Goal: Task Accomplishment & Management: Manage account settings

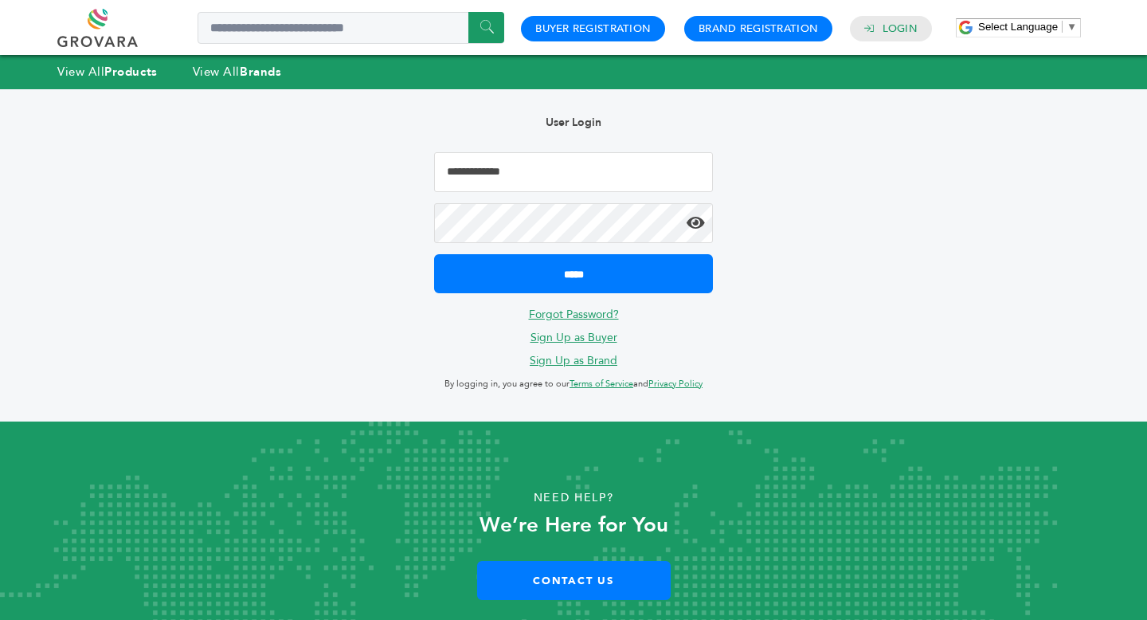
click at [533, 180] on input "Email Address" at bounding box center [573, 172] width 279 height 40
type input "**********"
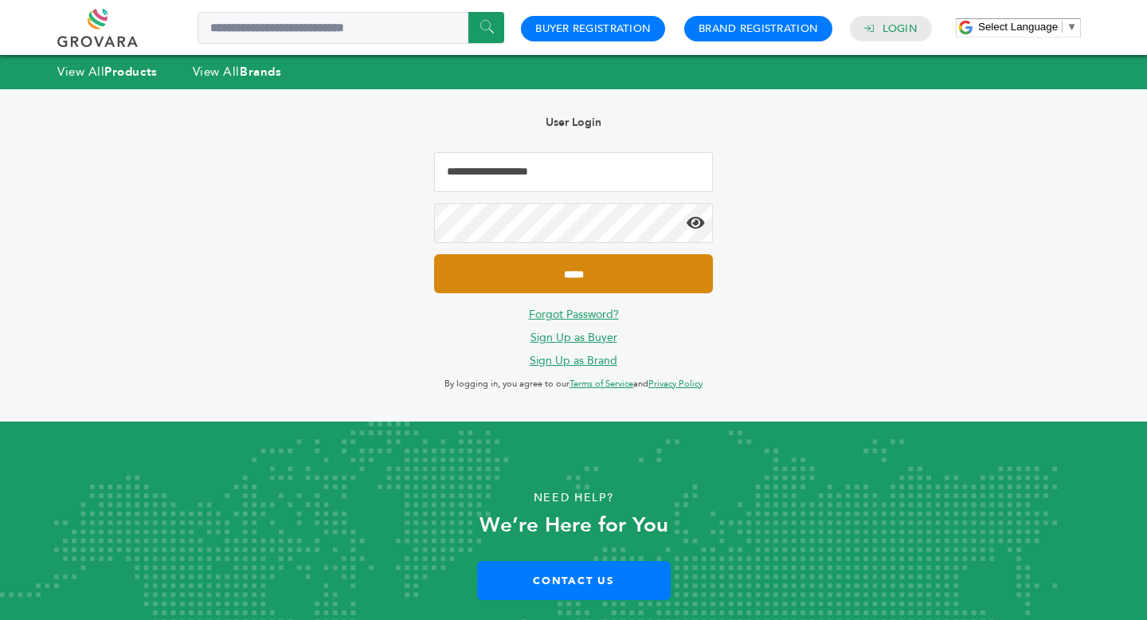
click at [565, 280] on input "*****" at bounding box center [573, 273] width 279 height 39
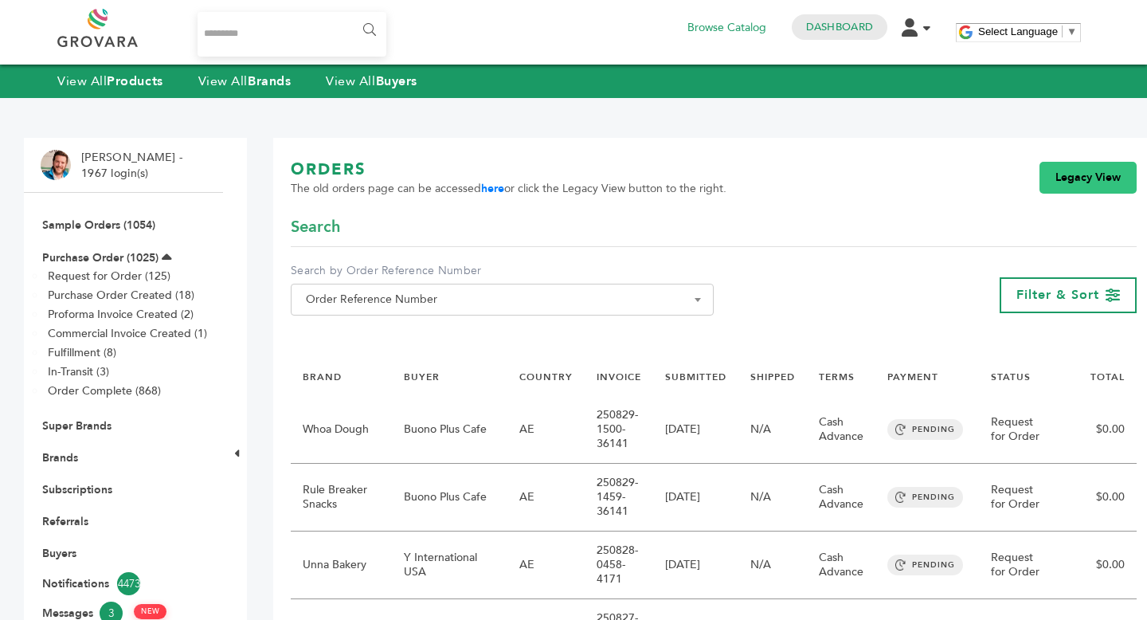
click at [1061, 177] on link "Legacy View" at bounding box center [1087, 178] width 97 height 32
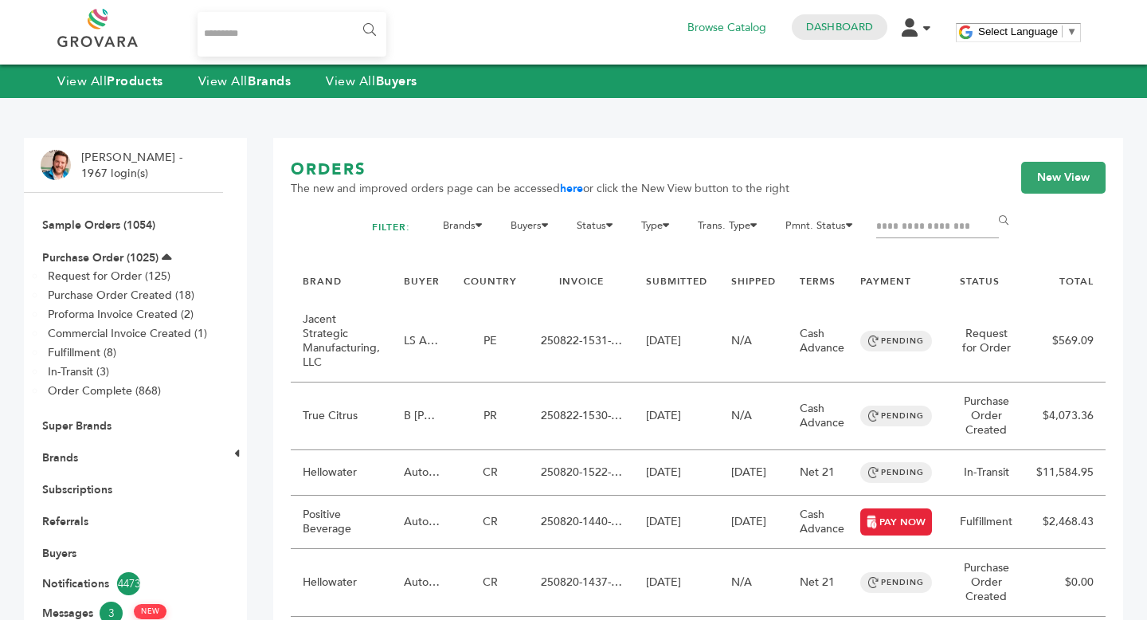
click at [945, 238] on input "Filter by keywords" at bounding box center [937, 227] width 123 height 22
type input "**********"
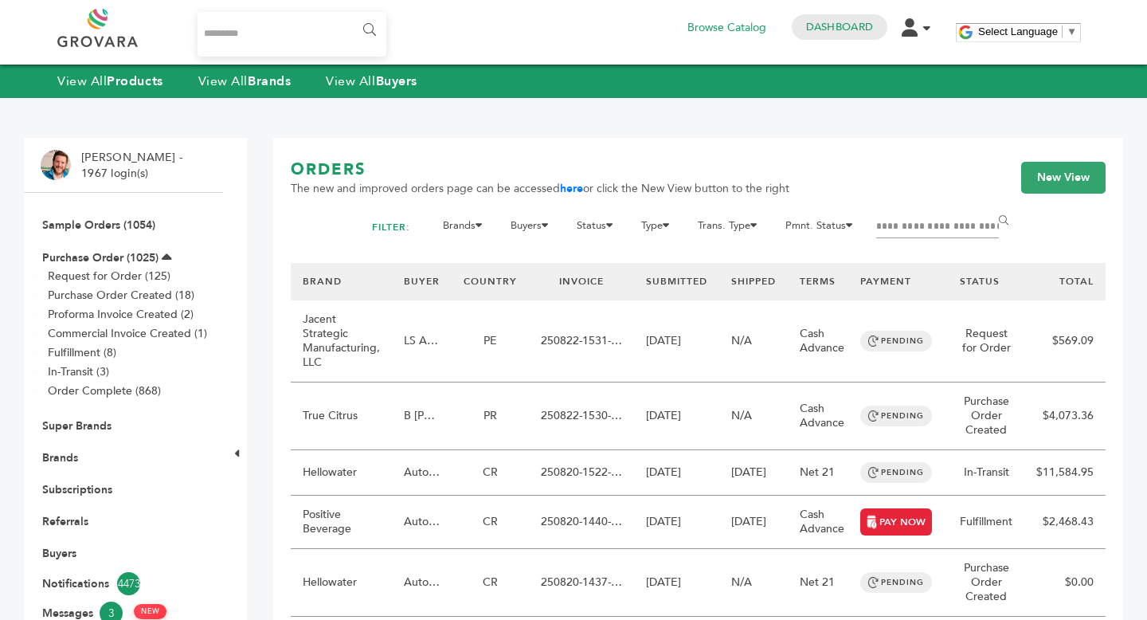
click at [988, 205] on input "******" at bounding box center [1006, 221] width 36 height 32
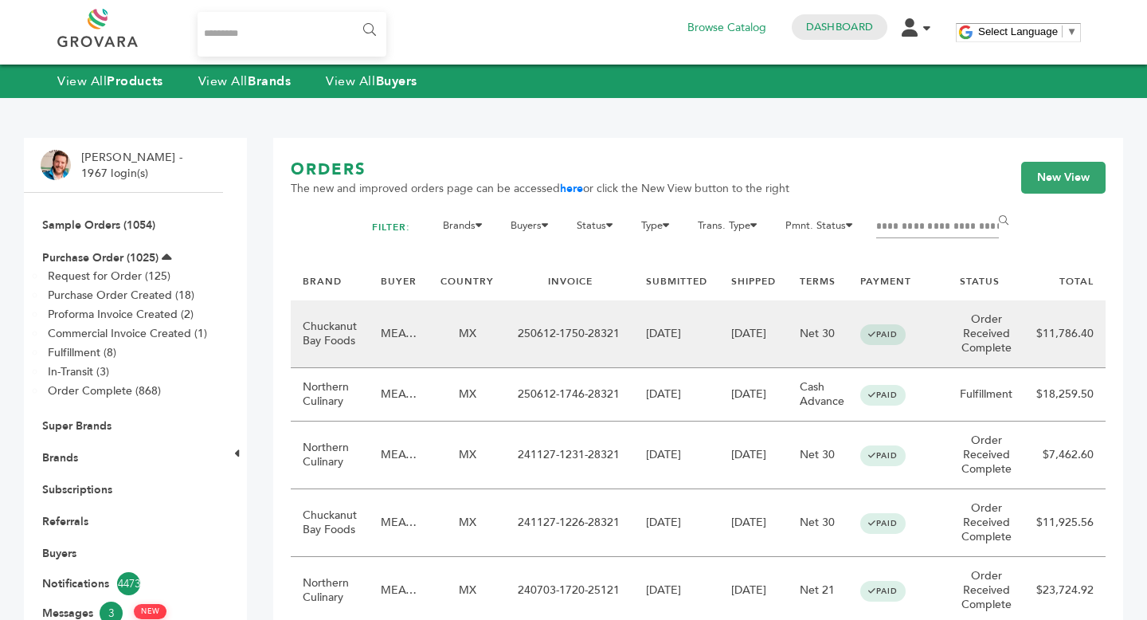
click at [642, 368] on td "06/12/2025" at bounding box center [676, 334] width 85 height 68
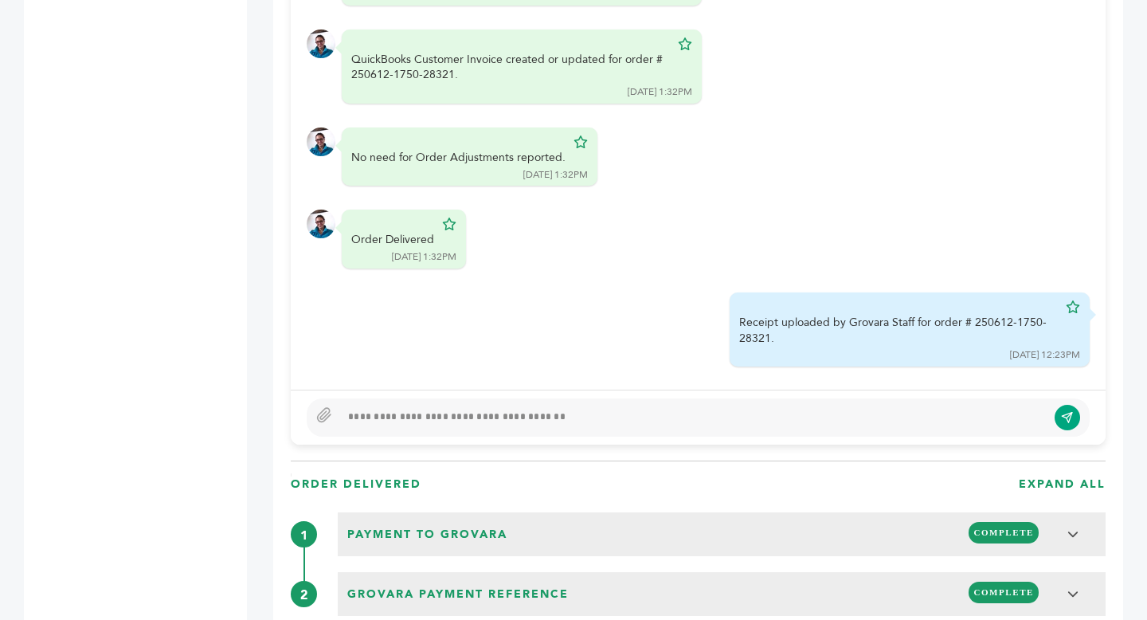
scroll to position [1313, 0]
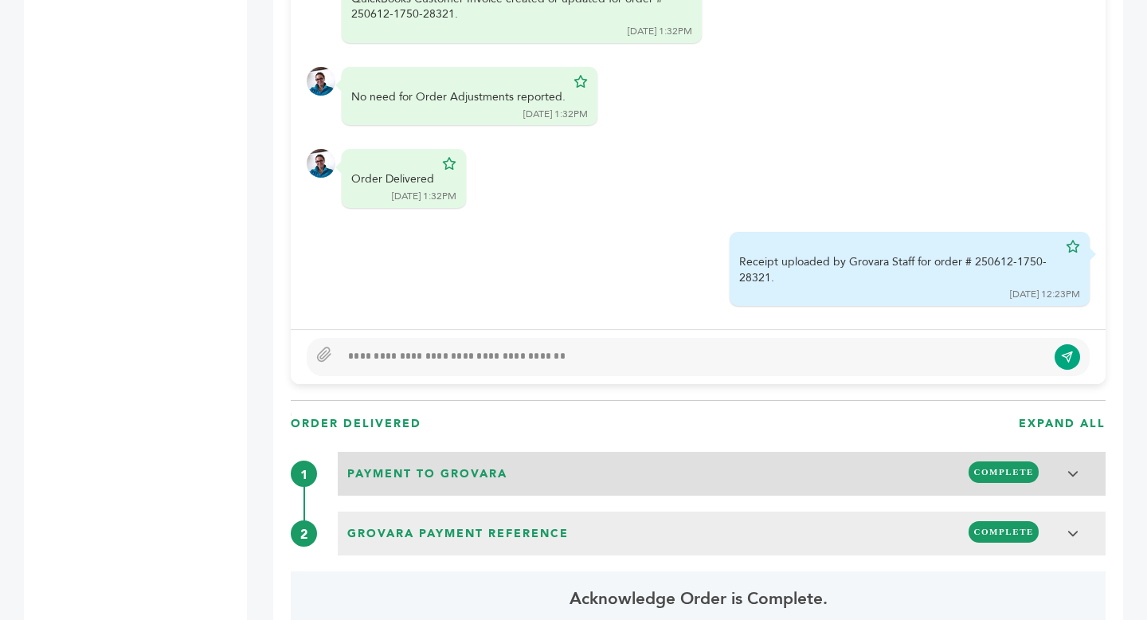
click at [667, 456] on div "Payment to Grovara COMPLETE" at bounding box center [722, 471] width 758 height 30
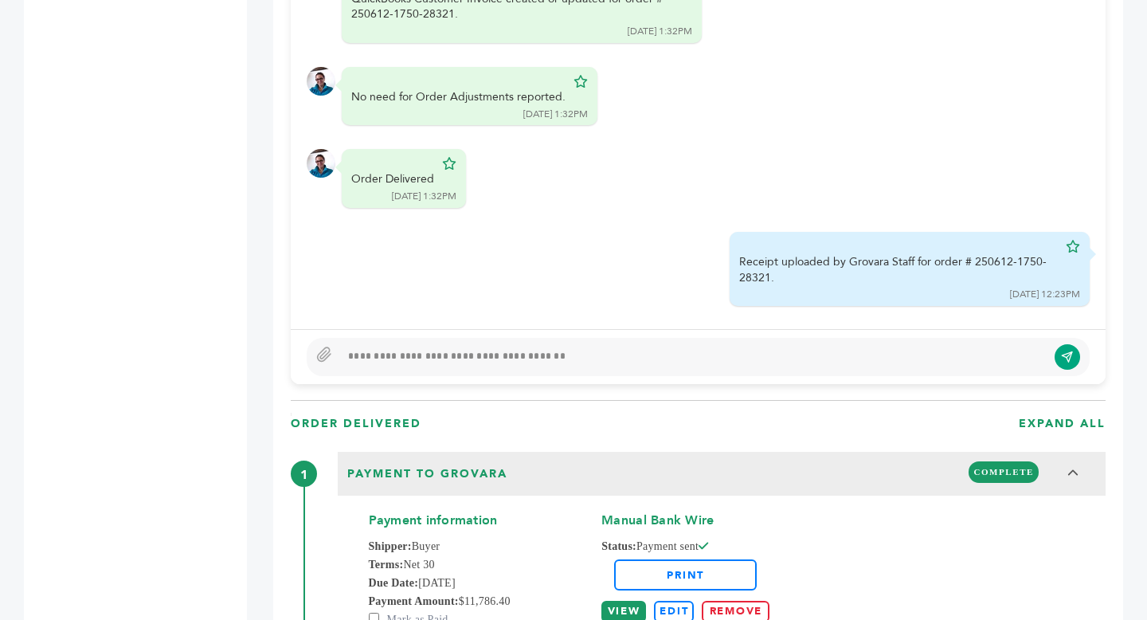
click at [615, 604] on link "VIEW" at bounding box center [623, 612] width 45 height 22
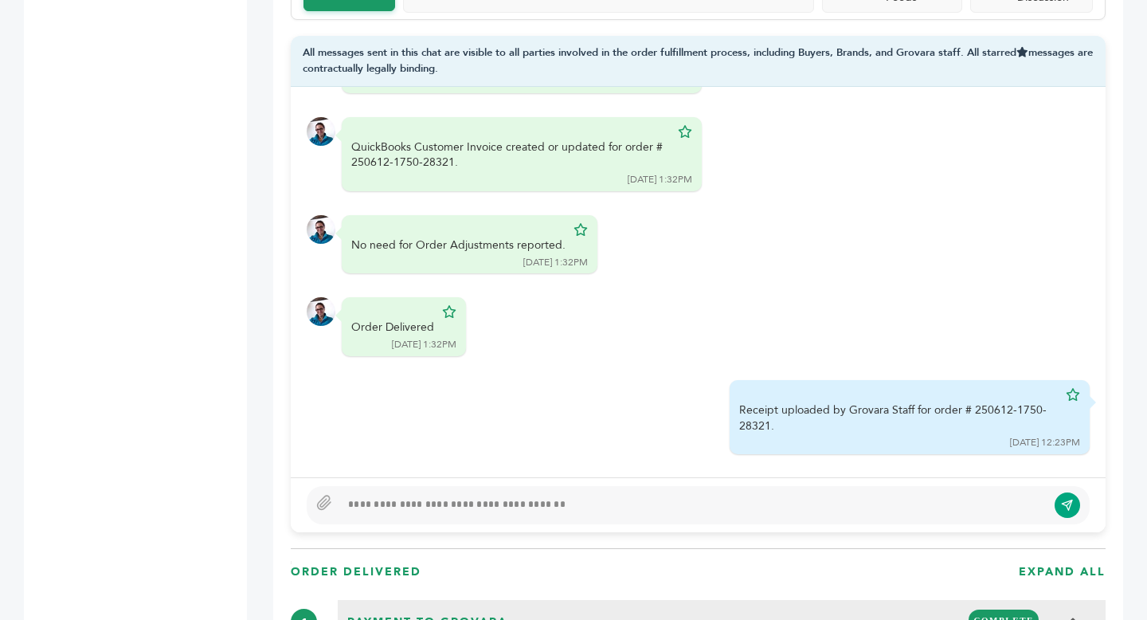
scroll to position [1290, 0]
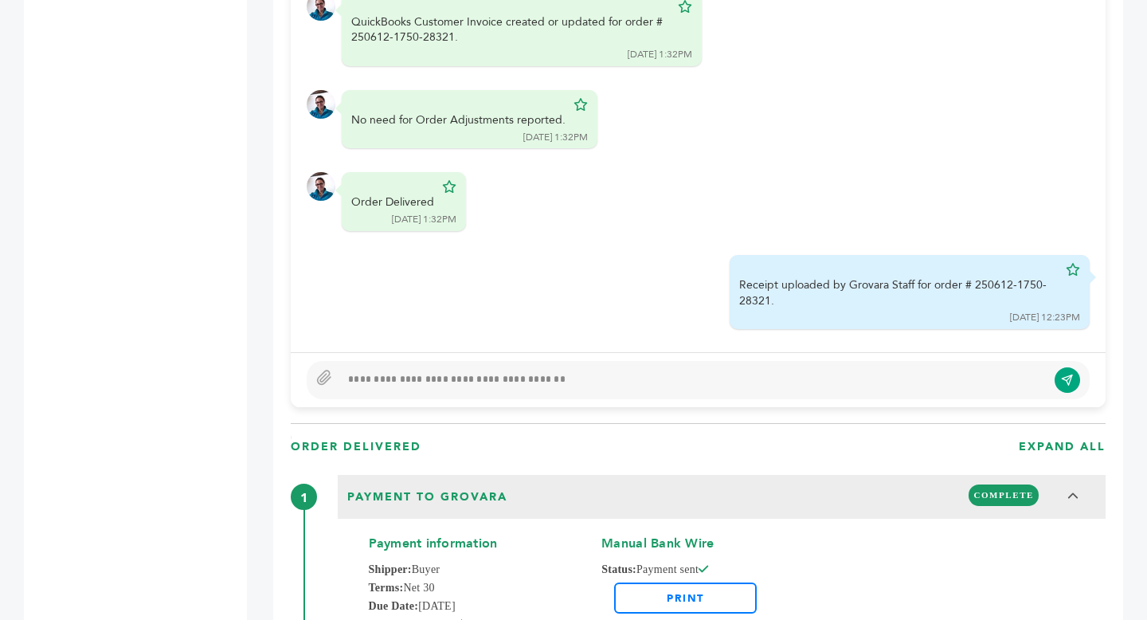
click at [487, 371] on div at bounding box center [693, 379] width 707 height 19
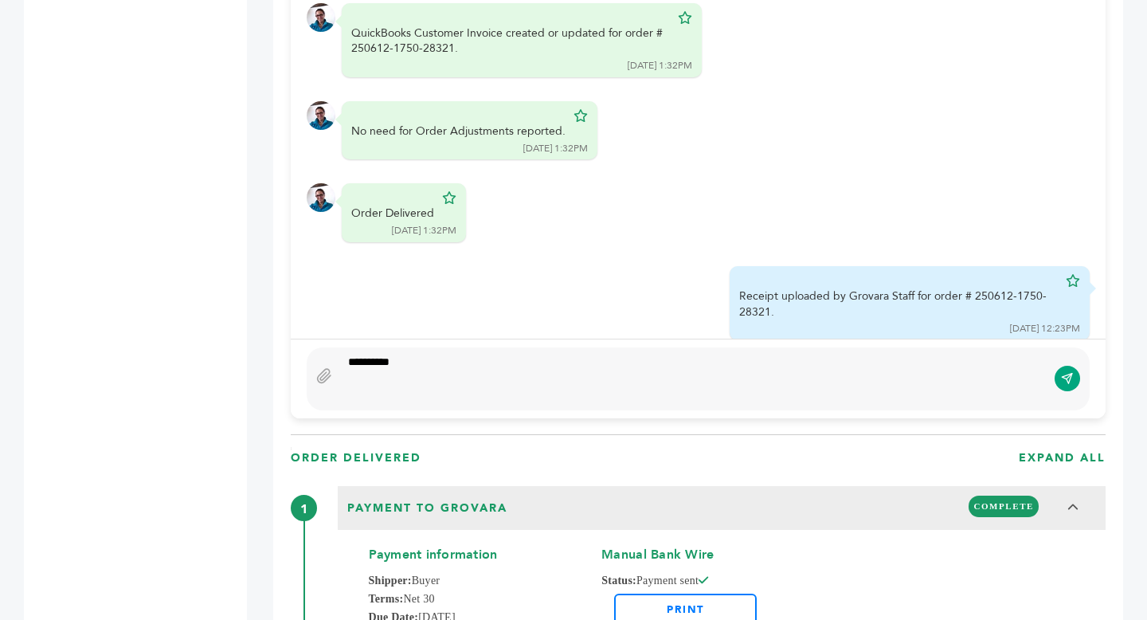
scroll to position [1262, 0]
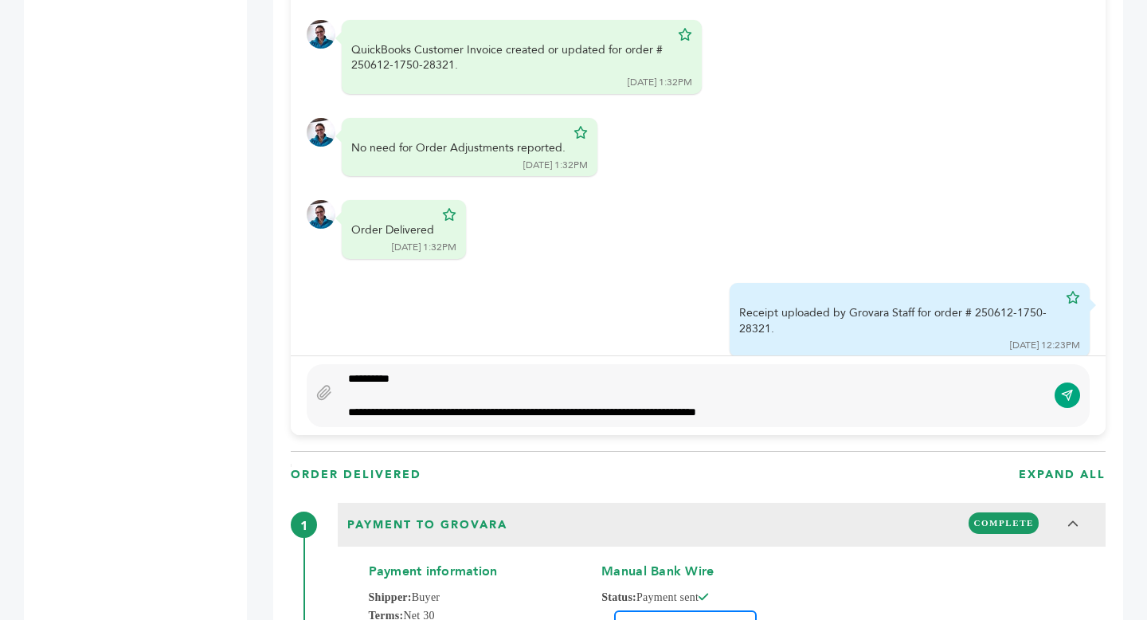
click at [730, 404] on div "**********" at bounding box center [693, 412] width 691 height 17
click at [922, 404] on div "**********" at bounding box center [693, 412] width 691 height 17
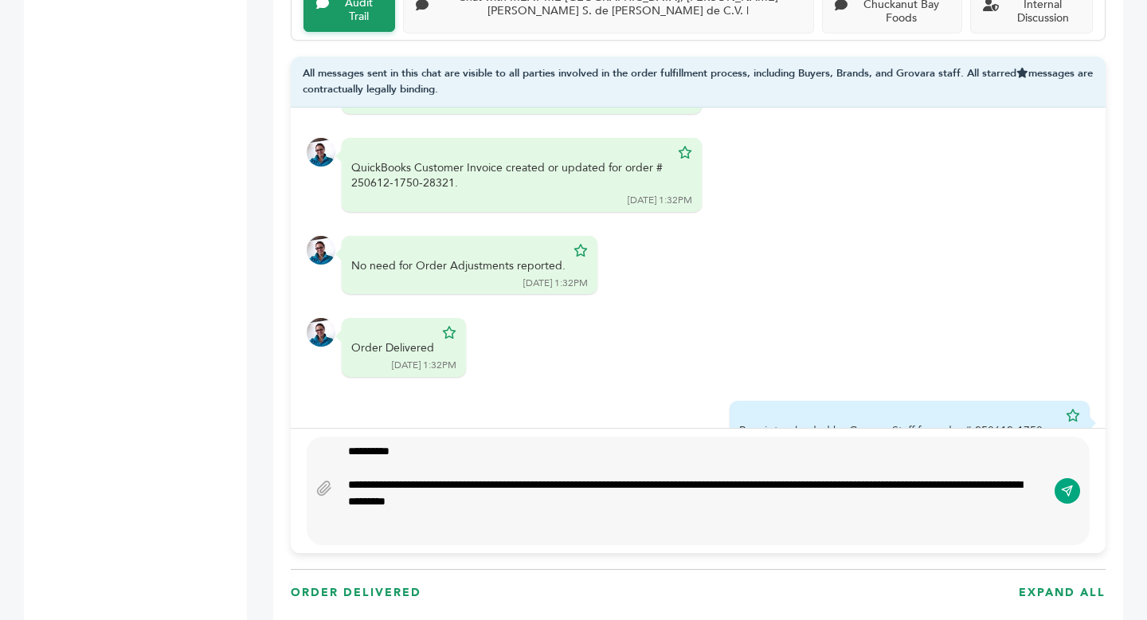
scroll to position [4, 0]
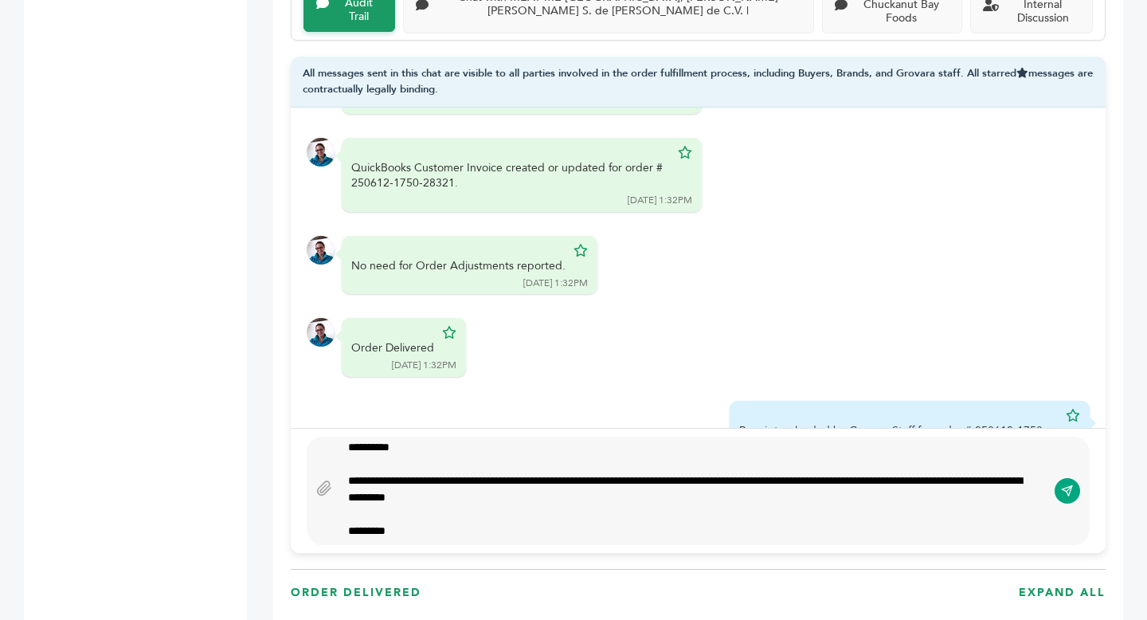
type textarea "**********"
click at [527, 489] on div "**********" at bounding box center [693, 488] width 691 height 33
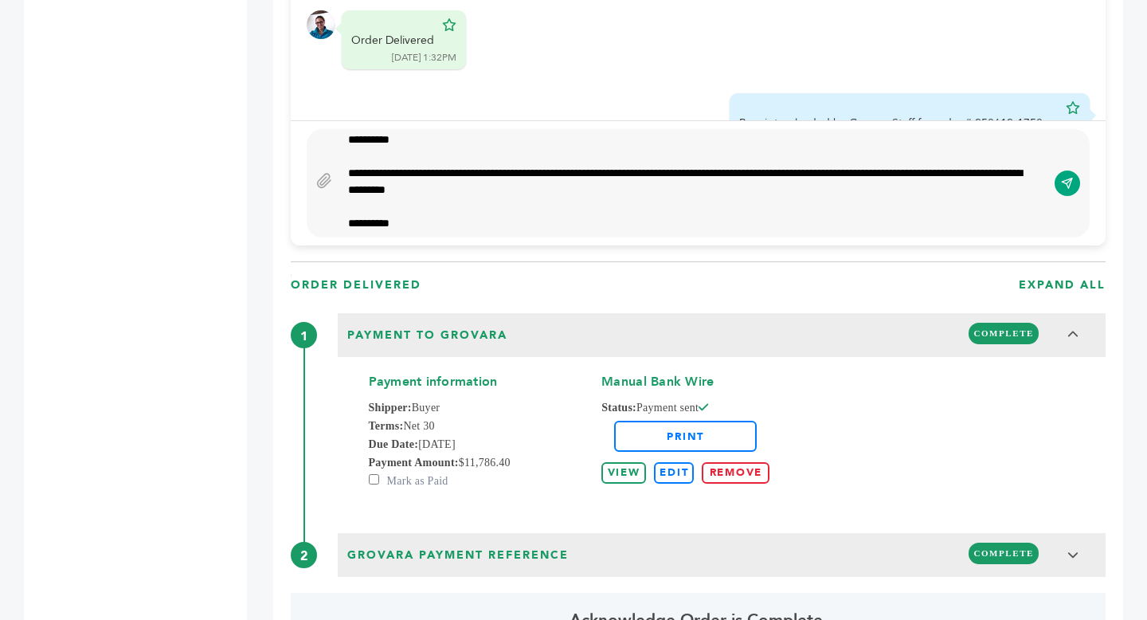
scroll to position [1446, 0]
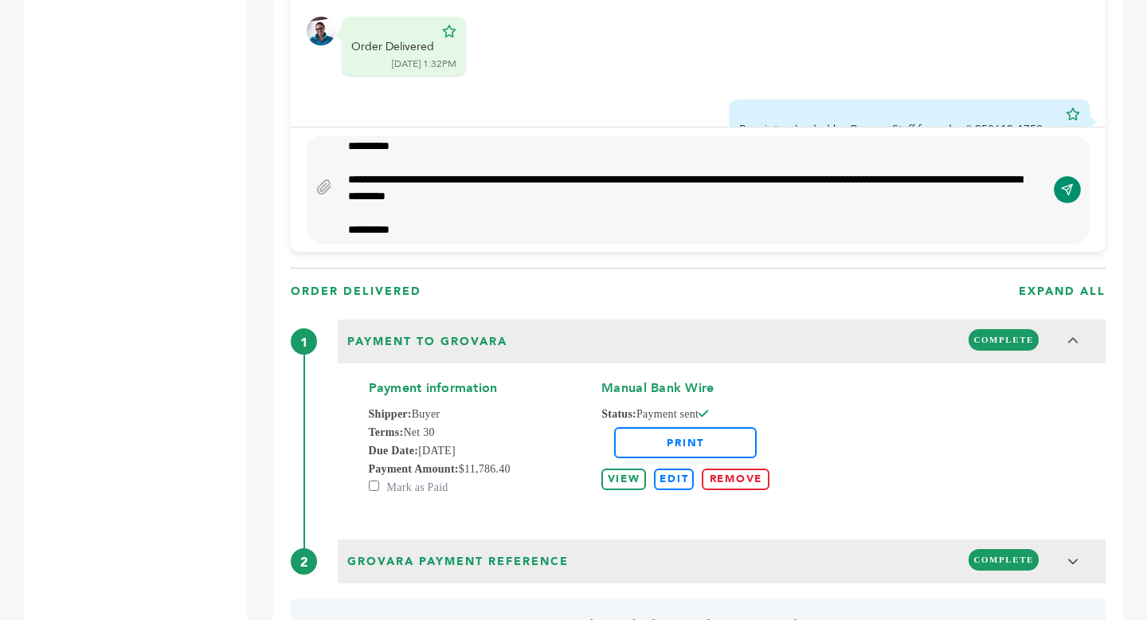
click at [1070, 182] on icon "submit" at bounding box center [1067, 189] width 13 height 14
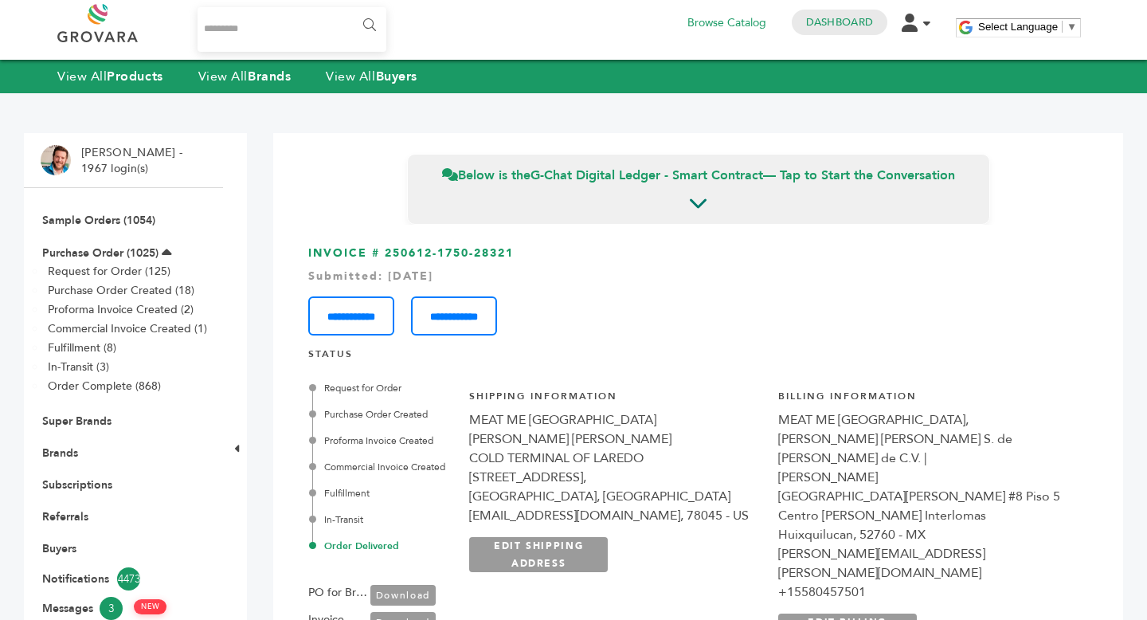
scroll to position [0, 0]
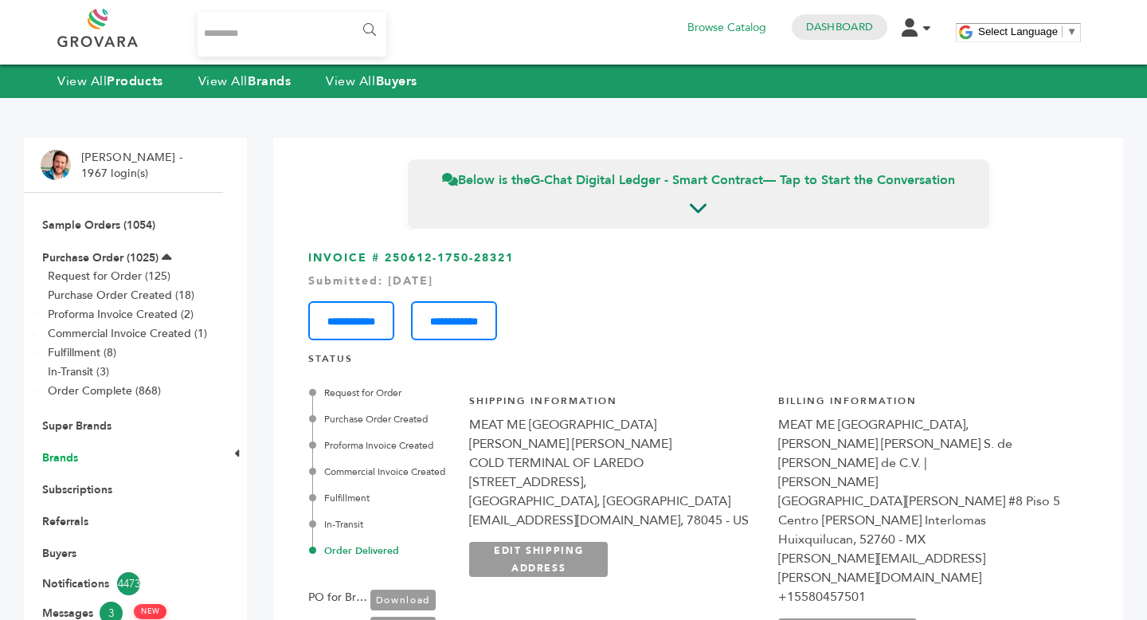
click at [68, 457] on link "Brands" at bounding box center [60, 457] width 36 height 15
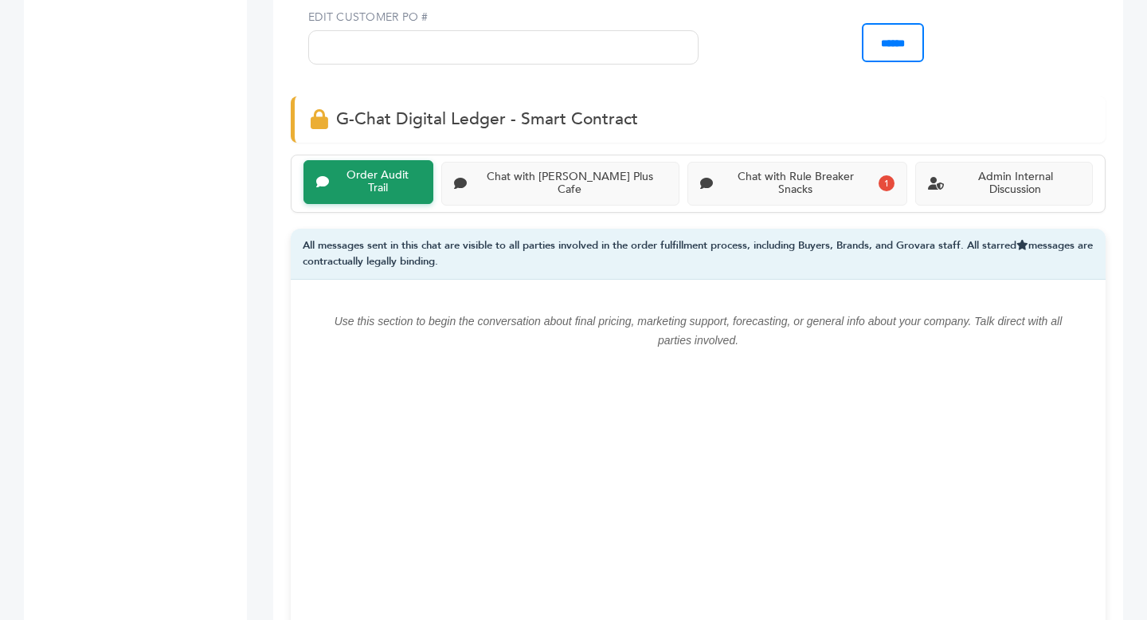
scroll to position [1015, 0]
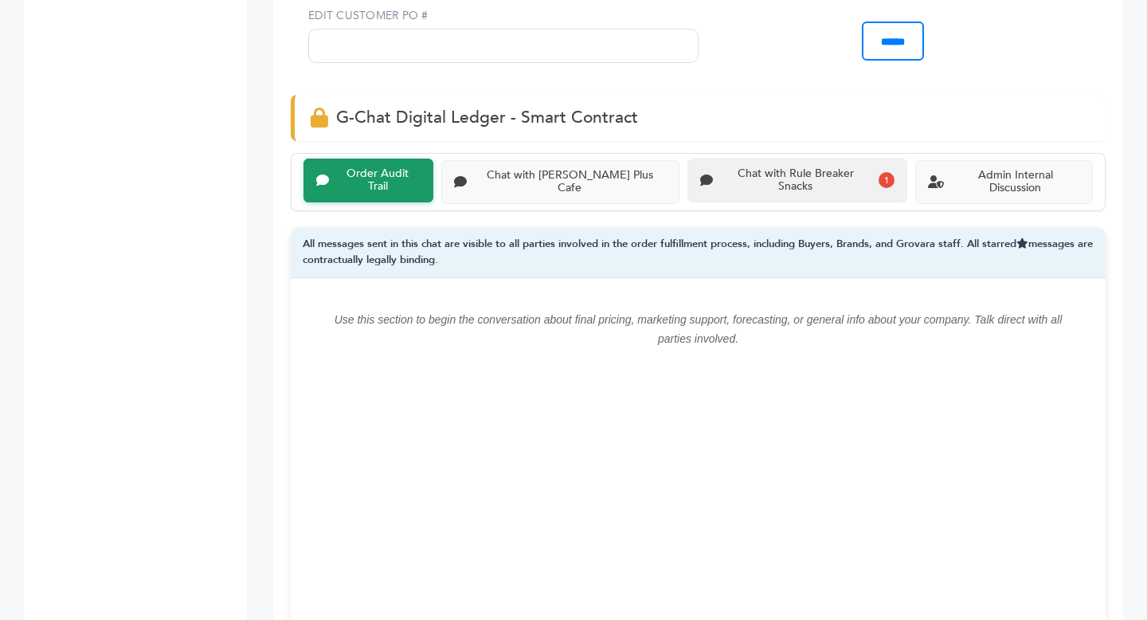
click at [793, 181] on div "Chat with Rule Breaker Snacks" at bounding box center [796, 180] width 154 height 27
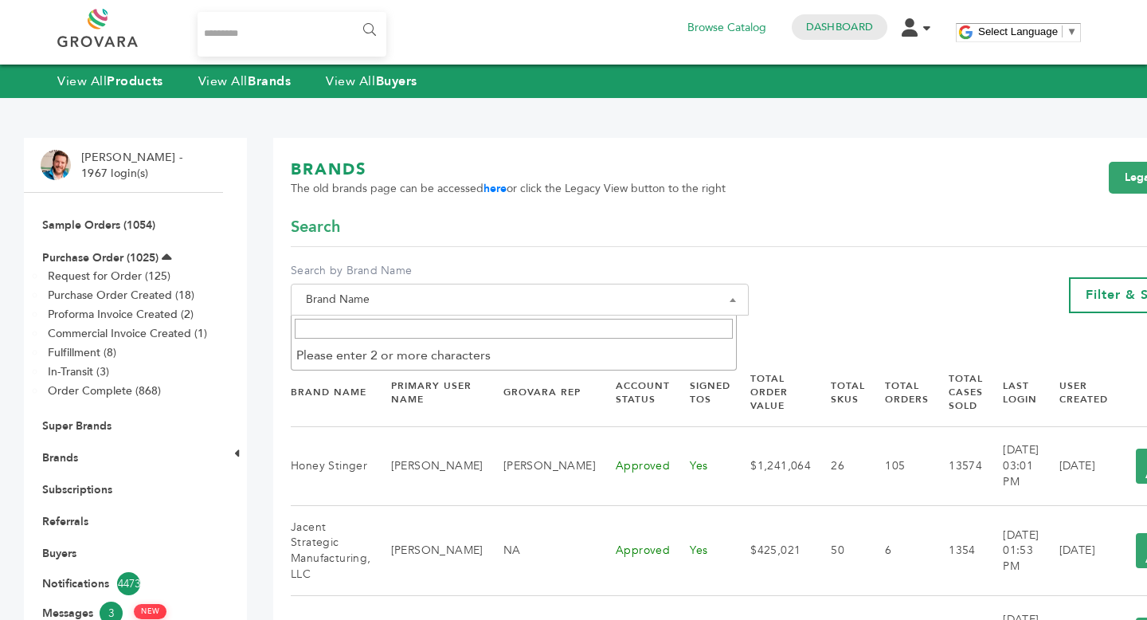
click at [448, 291] on span "Brand Name" at bounding box center [519, 299] width 440 height 22
click at [417, 327] on input "Search" at bounding box center [514, 329] width 438 height 20
type input "**********"
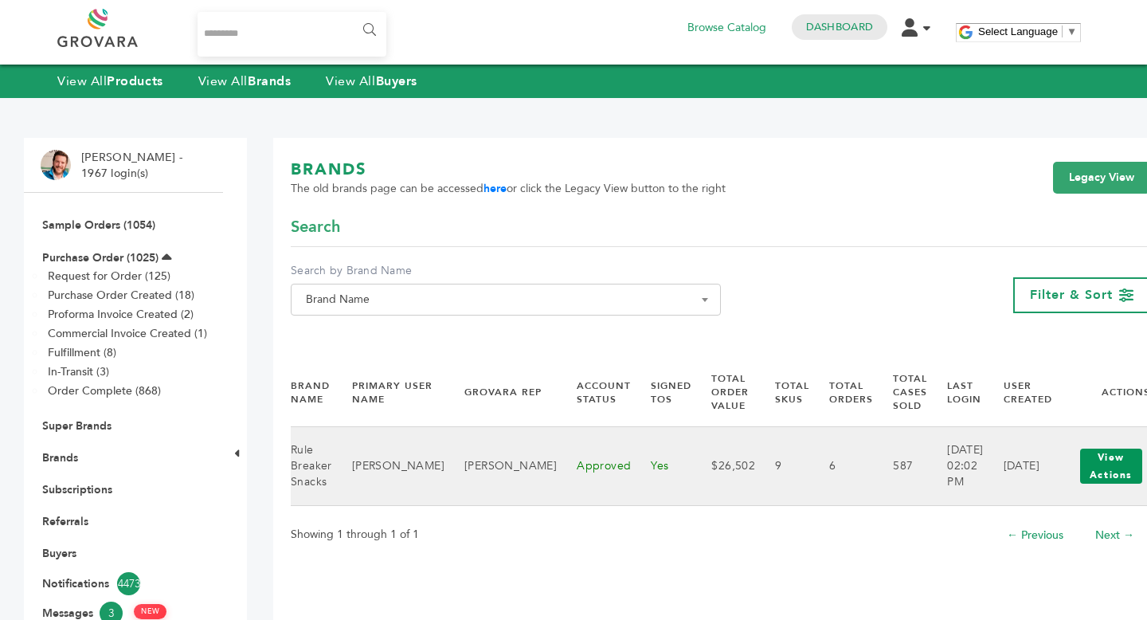
click at [1080, 472] on button "View Actions" at bounding box center [1111, 465] width 62 height 35
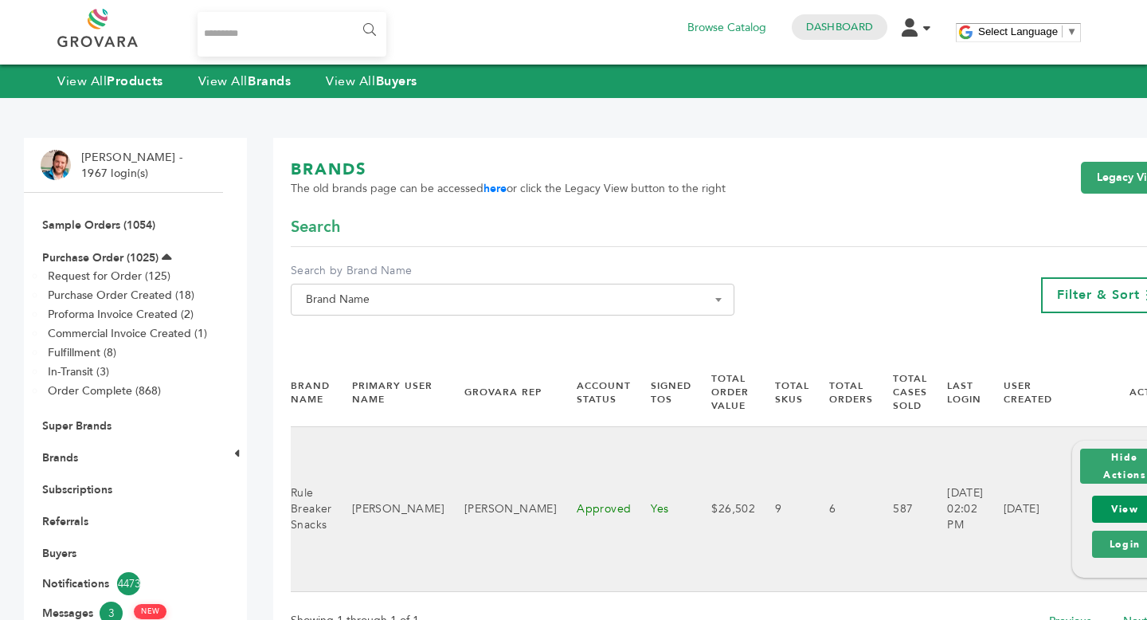
click at [1092, 511] on link "View" at bounding box center [1125, 508] width 66 height 27
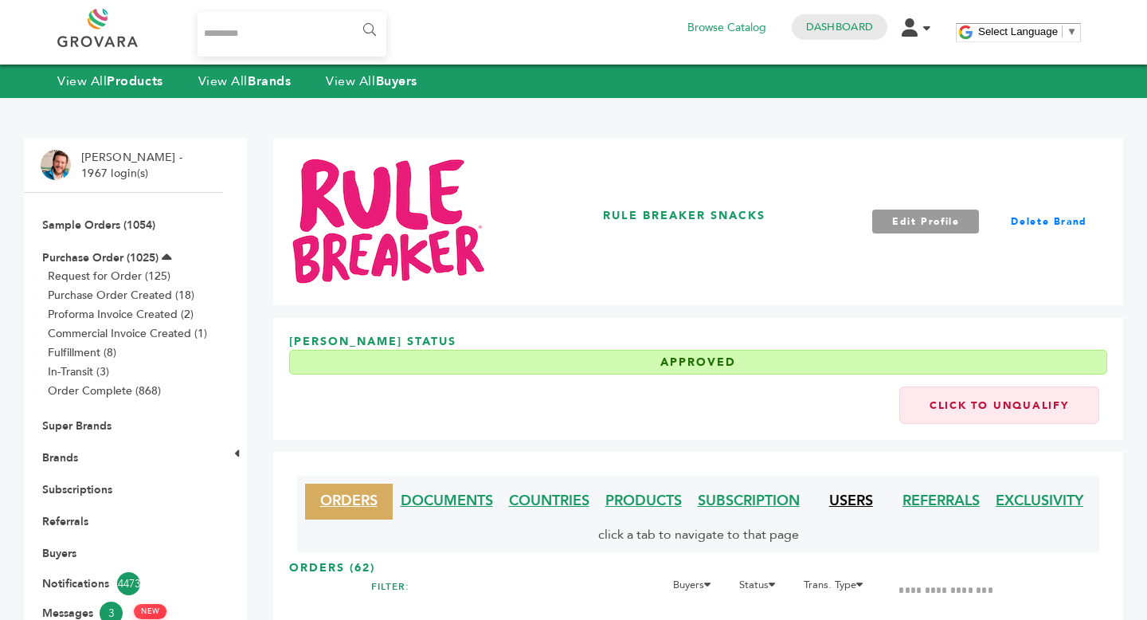
click at [855, 509] on link "USERS" at bounding box center [851, 501] width 44 height 20
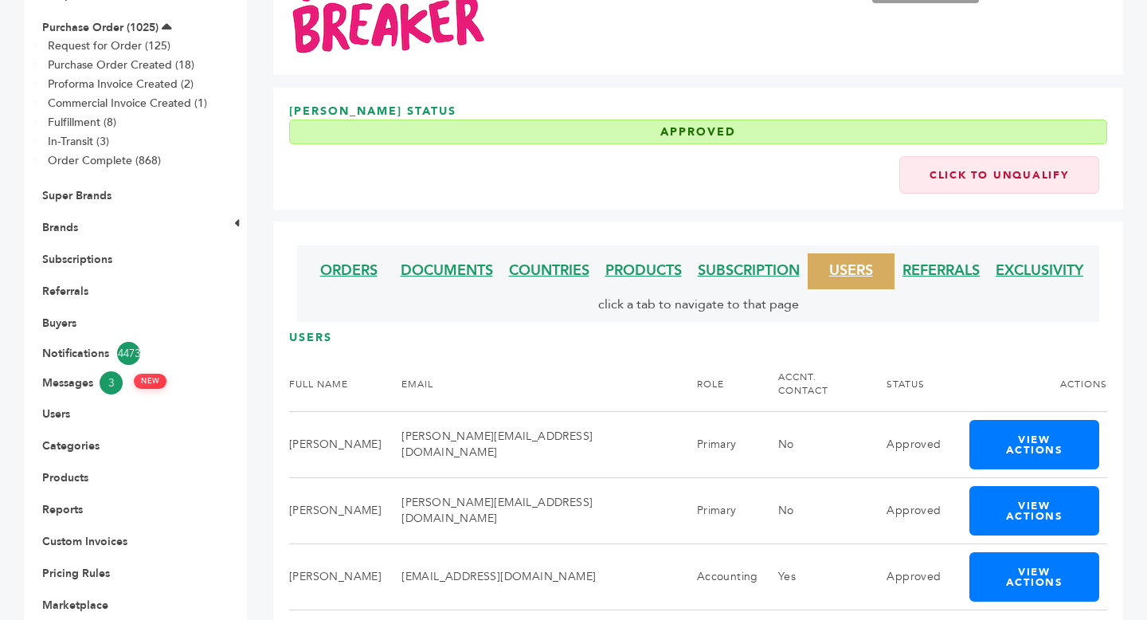
scroll to position [235, 0]
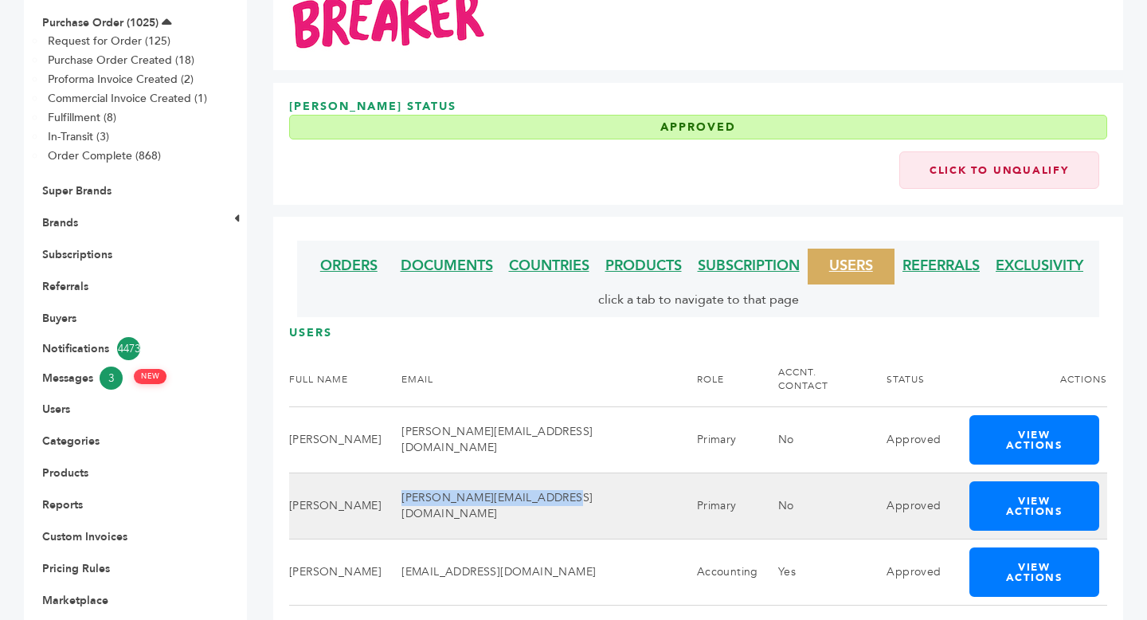
copy td "jeff@rulebreakersnacks.com"
drag, startPoint x: 408, startPoint y: 483, endPoint x: 560, endPoint y: 471, distance: 152.7
click at [561, 473] on td "jeff@rulebreakersnacks.com" at bounding box center [530, 506] width 296 height 66
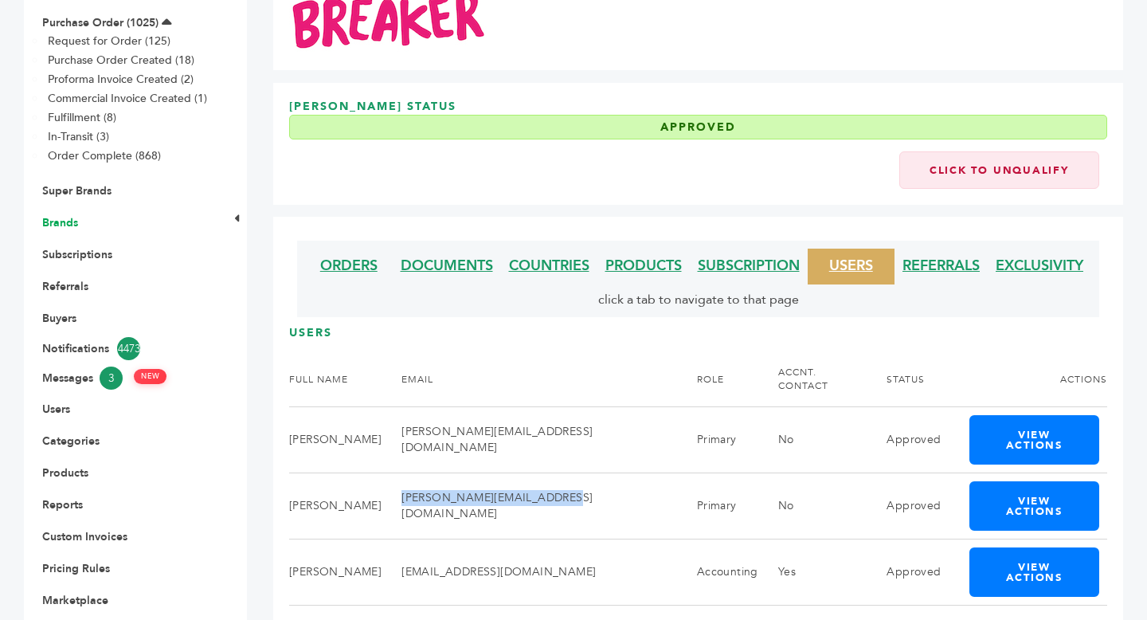
click at [45, 221] on link "Brands" at bounding box center [60, 222] width 36 height 15
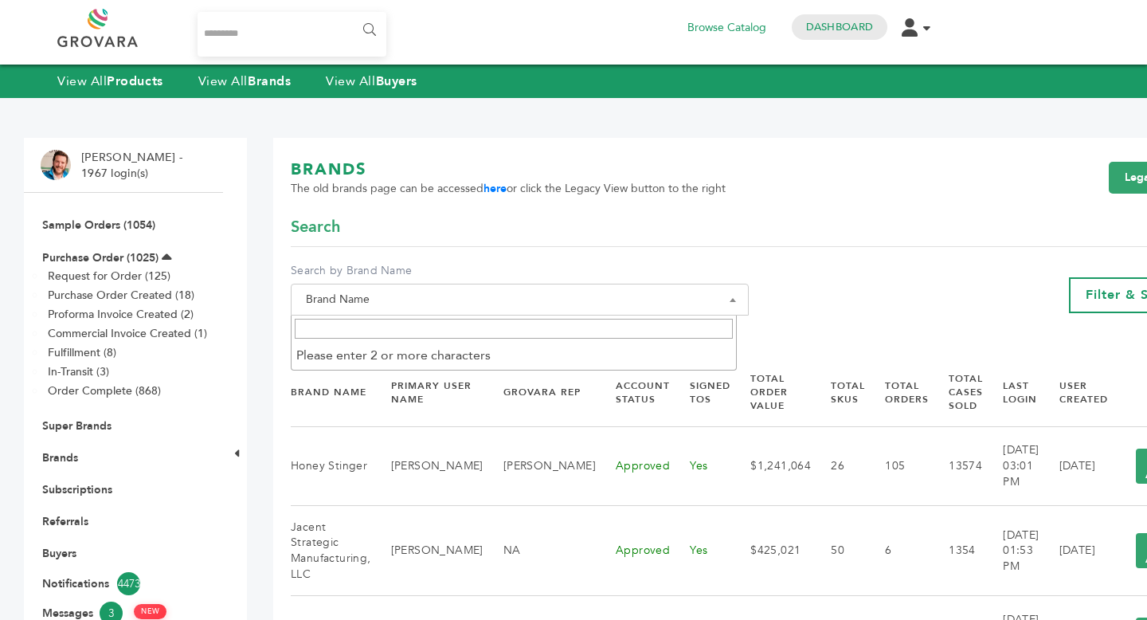
click at [408, 308] on span "Brand Name" at bounding box center [519, 299] width 440 height 22
click at [377, 336] on input "Search" at bounding box center [514, 329] width 438 height 20
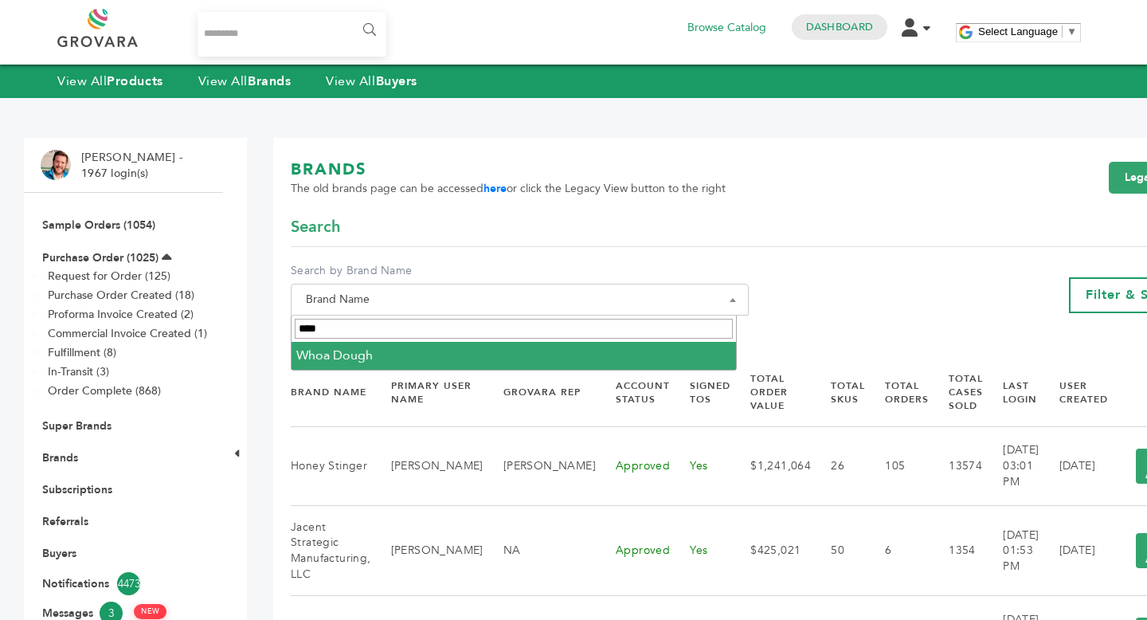
type input "****"
select select "**********"
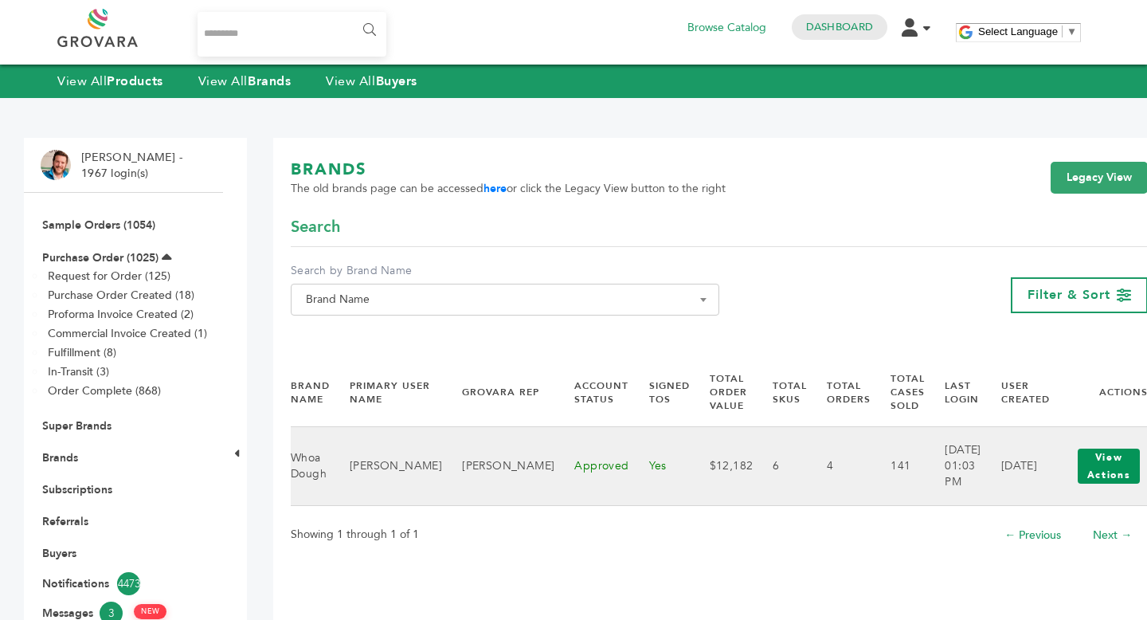
click at [1102, 476] on button "View Actions" at bounding box center [1109, 465] width 62 height 35
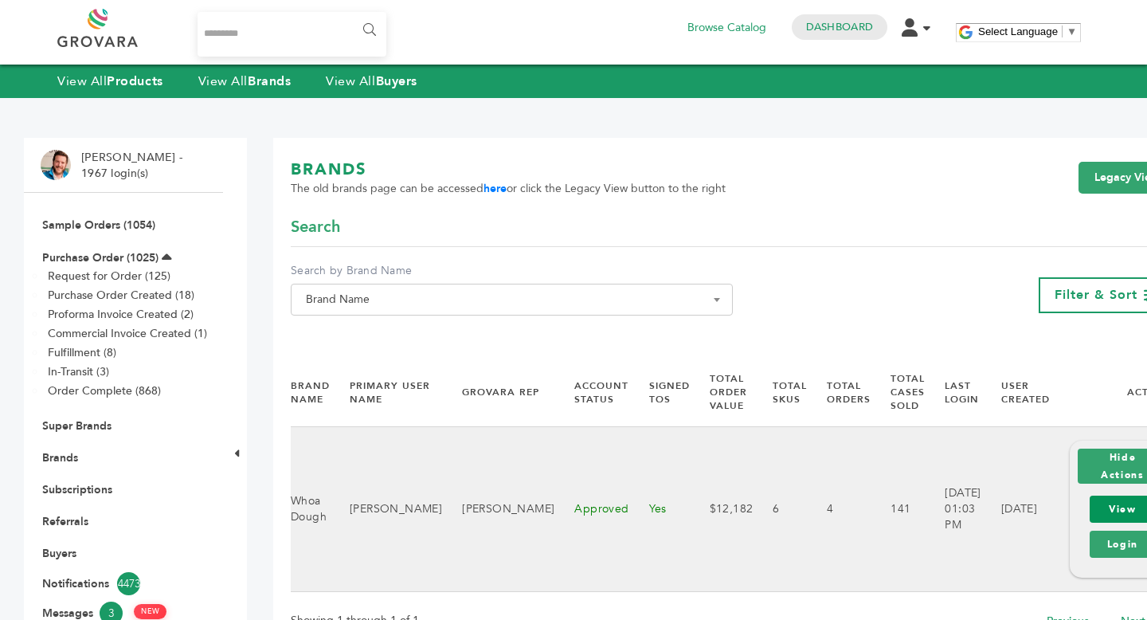
click at [1106, 504] on link "View" at bounding box center [1123, 508] width 66 height 27
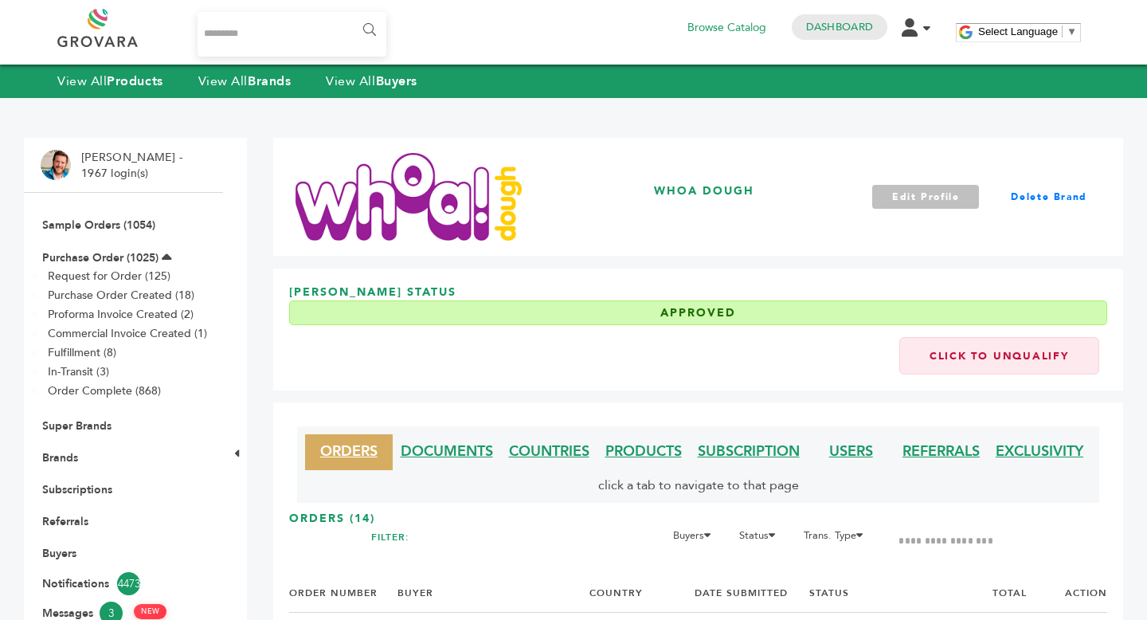
click at [918, 200] on link "Edit Profile" at bounding box center [926, 197] width 108 height 24
click at [671, 448] on link "PRODUCTS" at bounding box center [643, 451] width 76 height 20
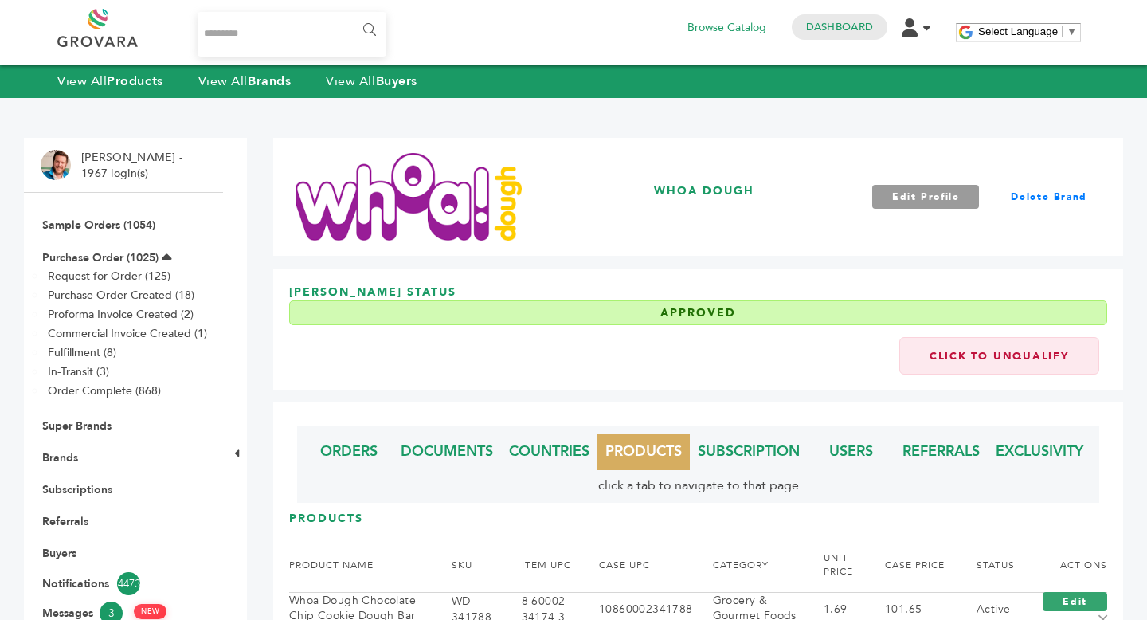
scroll to position [335, 0]
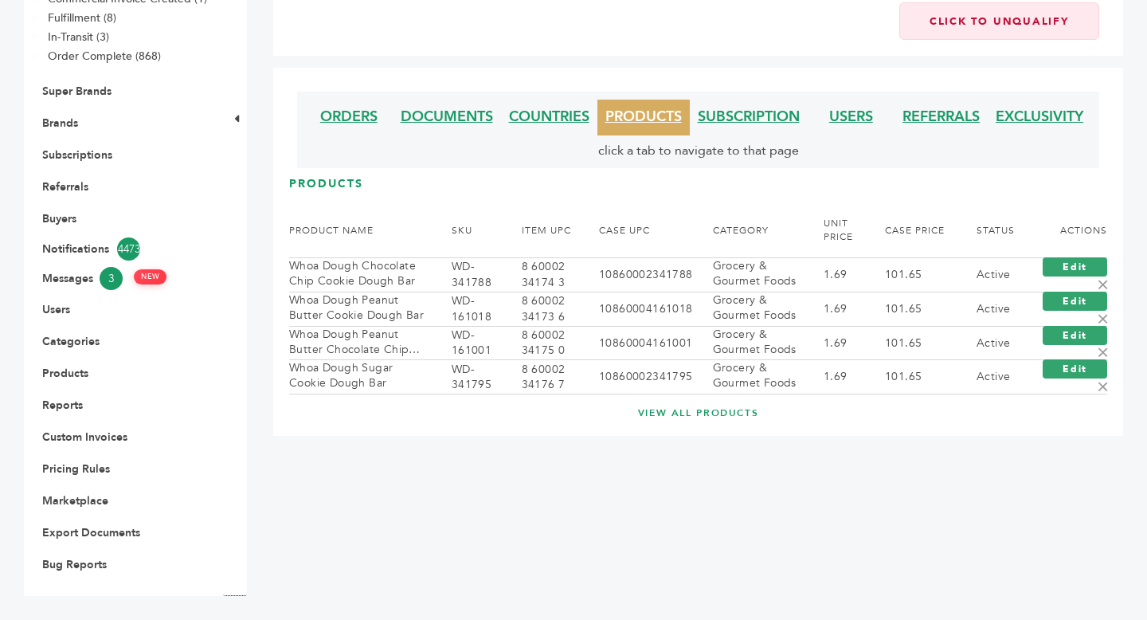
click at [703, 413] on link "VIEW ALL PRODUCTS" at bounding box center [698, 413] width 754 height 14
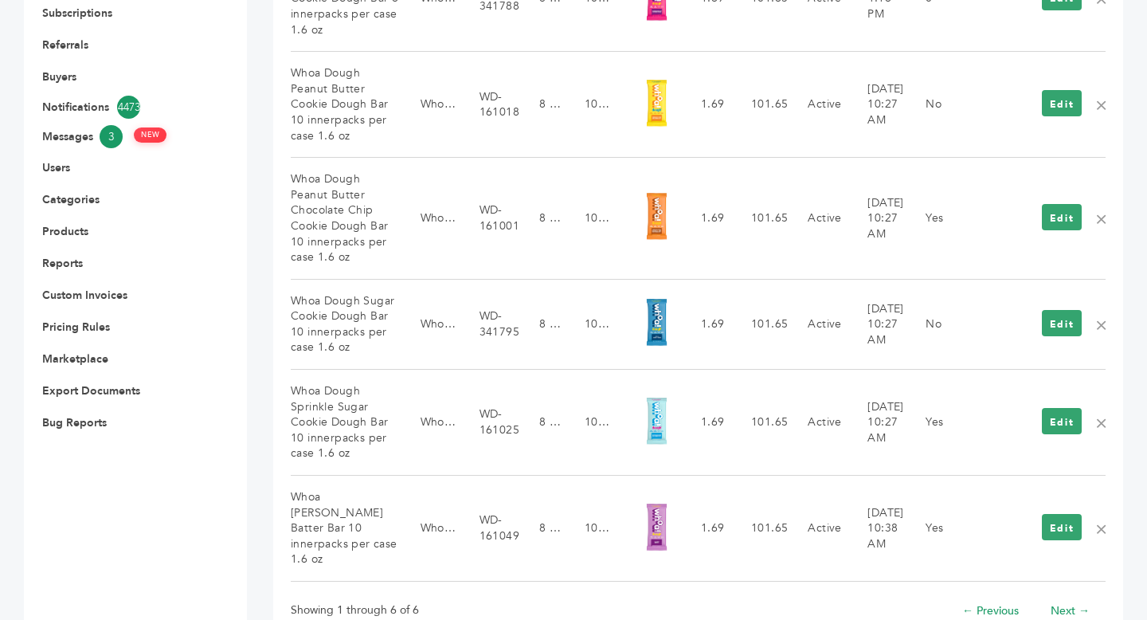
scroll to position [532, 0]
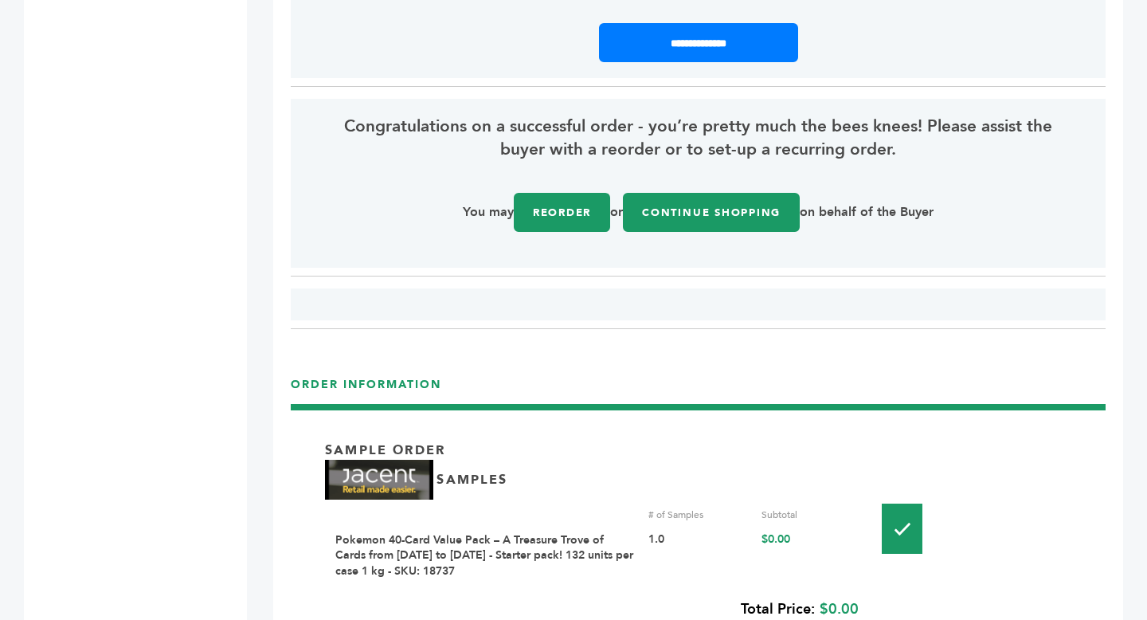
scroll to position [1991, 0]
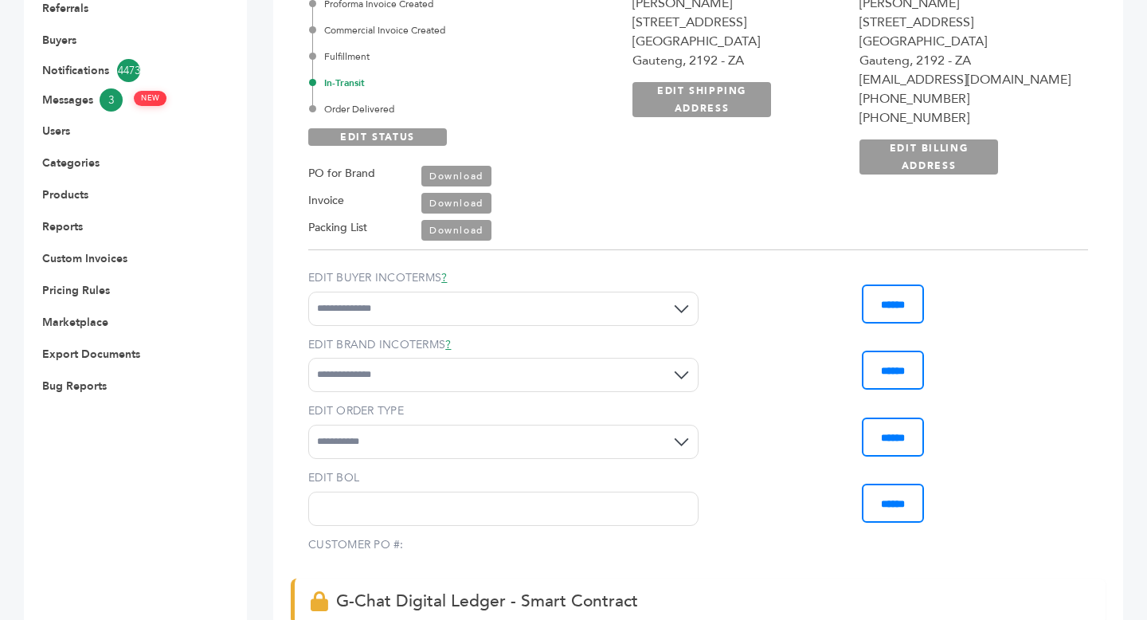
scroll to position [467, 0]
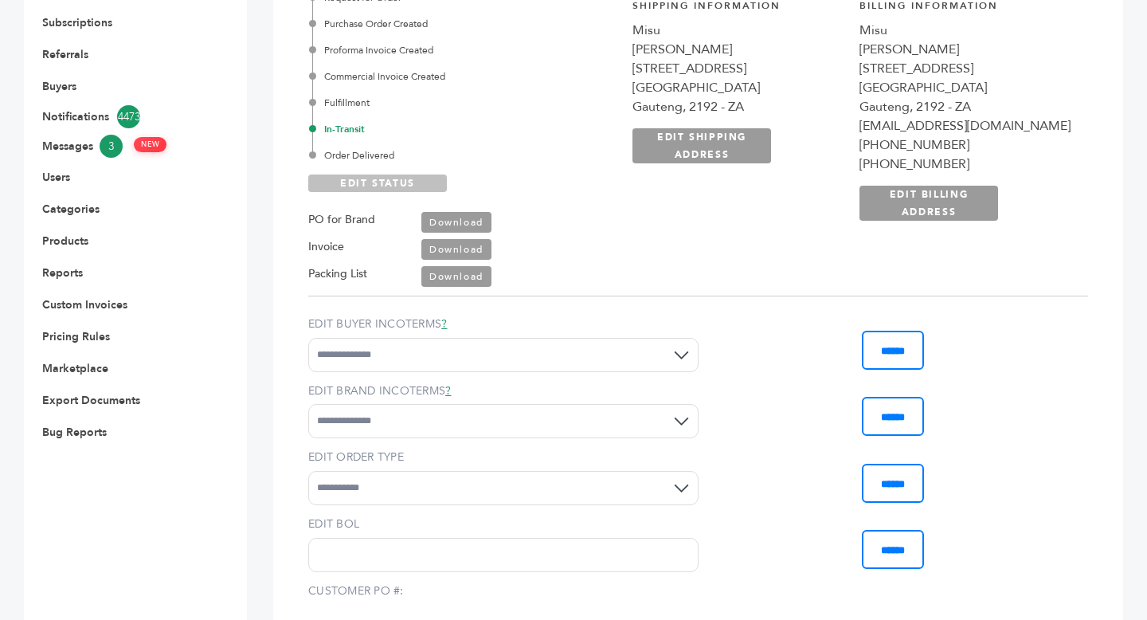
click at [389, 178] on link "EDIT STATUS" at bounding box center [377, 183] width 139 height 18
click at [364, 152] on div "Order Delivered" at bounding box center [446, 155] width 269 height 14
click at [385, 196] on div "PO for Brand Download Invoice Download Packing List Download" at bounding box center [407, 240] width 199 height 96
click at [385, 191] on link "SAVE STATUS" at bounding box center [377, 183] width 139 height 18
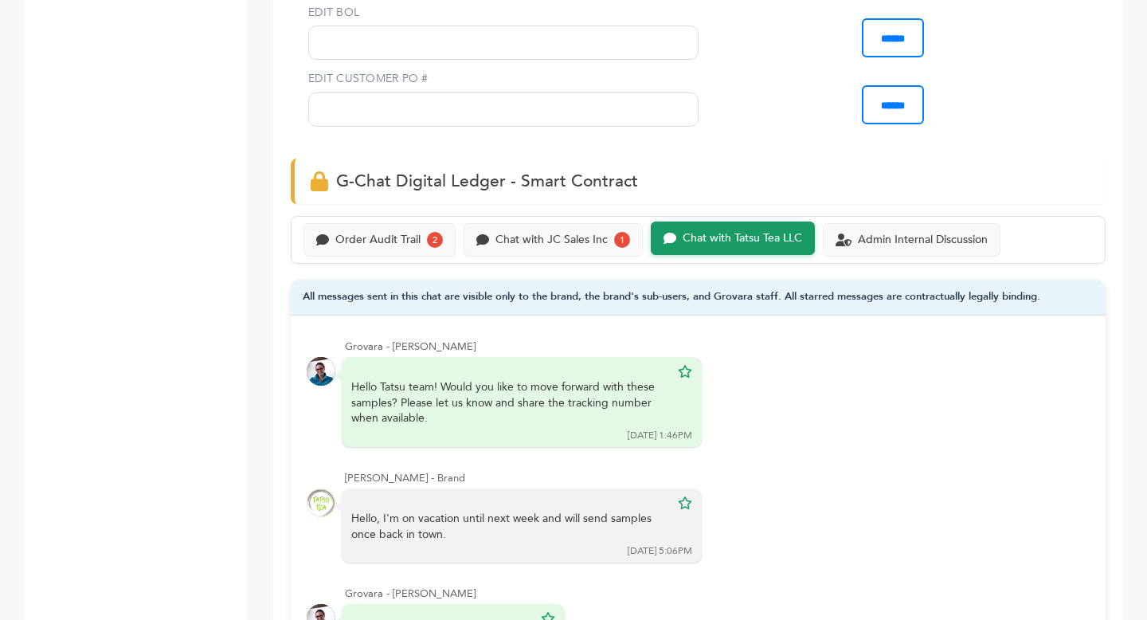
scroll to position [970, 0]
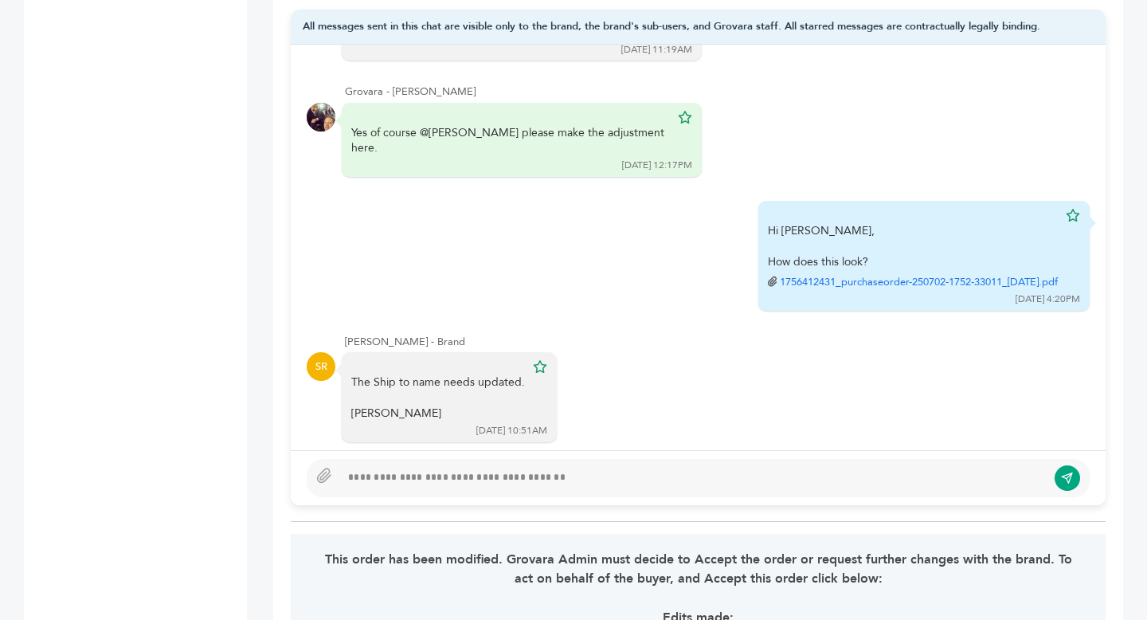
scroll to position [1162, 0]
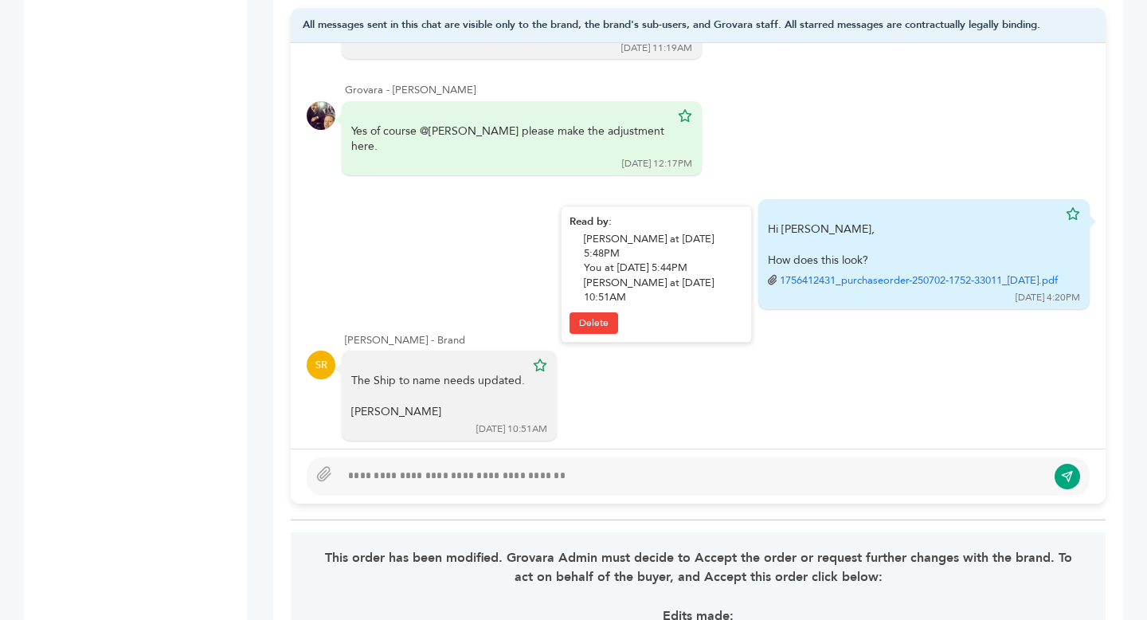
click at [821, 273] on link "1756412431_purchaseorder-250702-1752-33011_28-Aug-2025.pdf" at bounding box center [919, 280] width 278 height 14
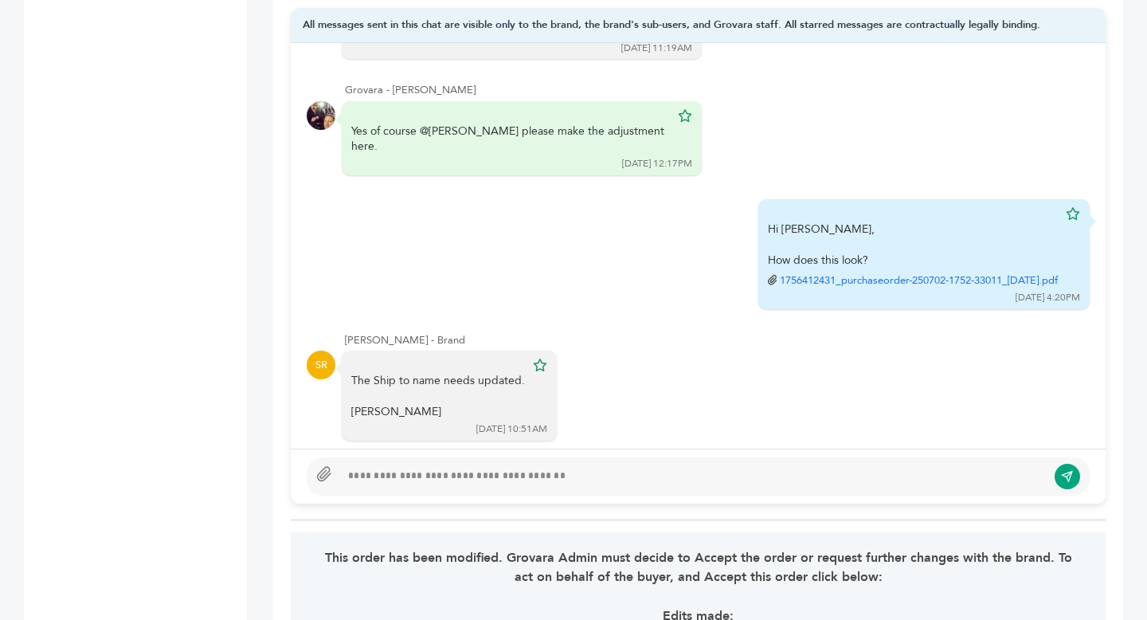
click at [320, 476] on icon at bounding box center [324, 474] width 13 height 14
click at [0, 0] on input "file" at bounding box center [0, 0] width 0 height 0
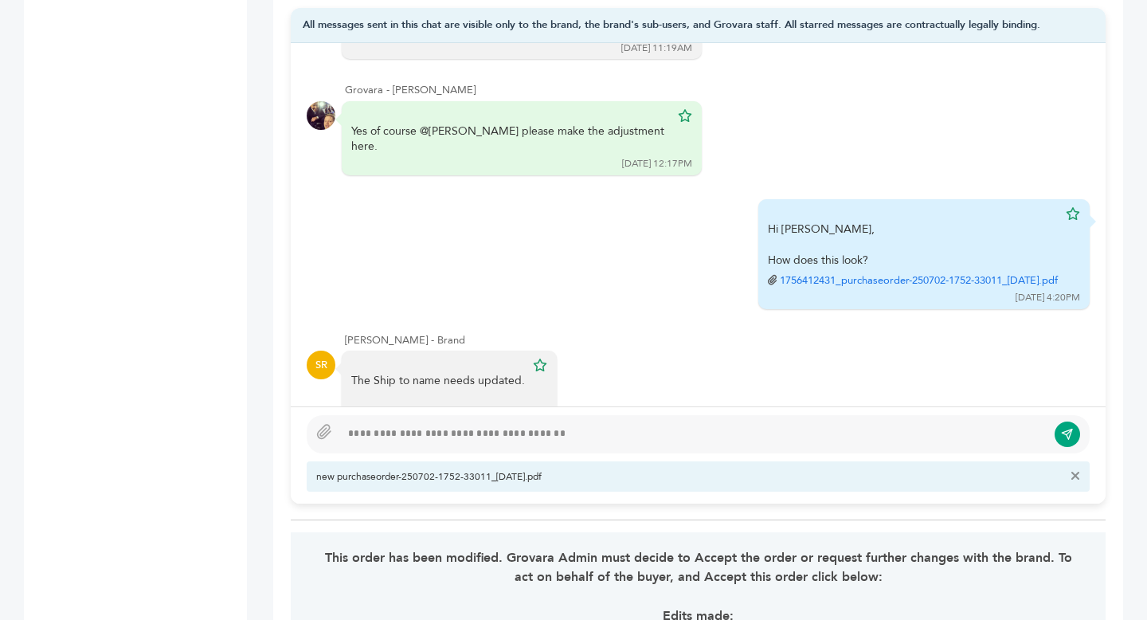
click at [407, 432] on div at bounding box center [693, 434] width 707 height 19
click at [422, 435] on div "**********" at bounding box center [693, 434] width 707 height 19
type textarea "**********"
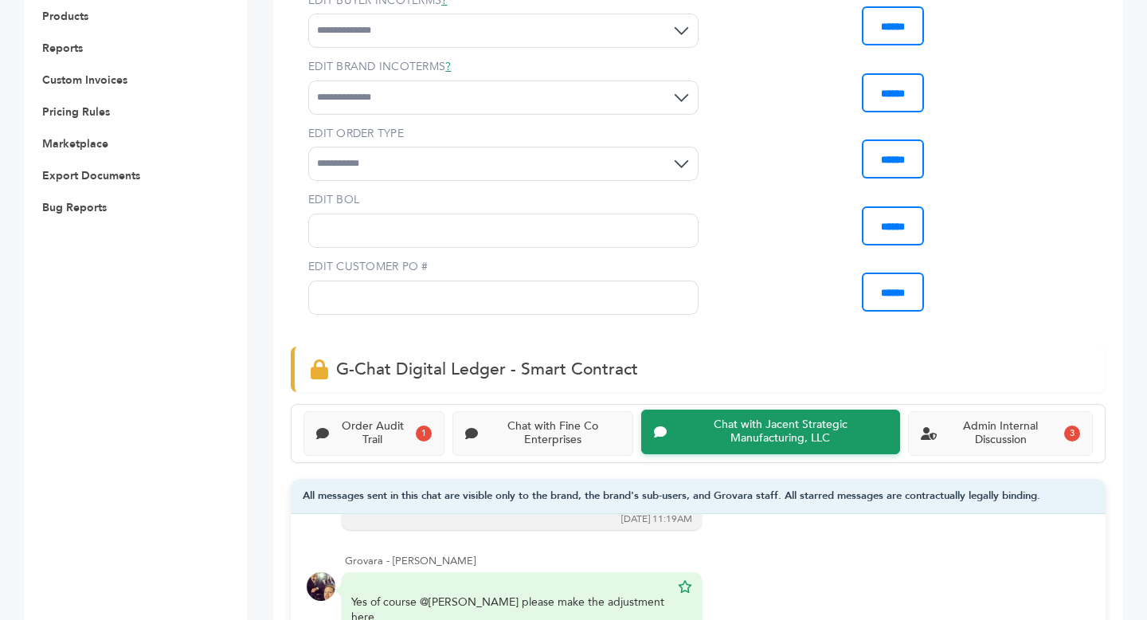
scroll to position [510, 0]
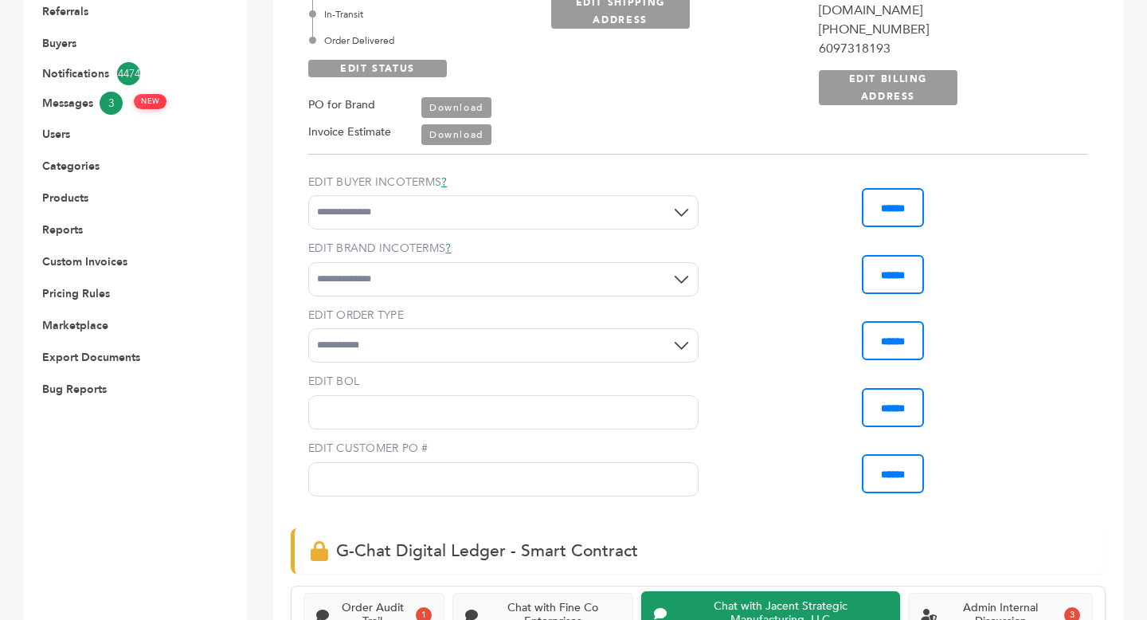
click at [480, 106] on link "Download" at bounding box center [456, 107] width 70 height 21
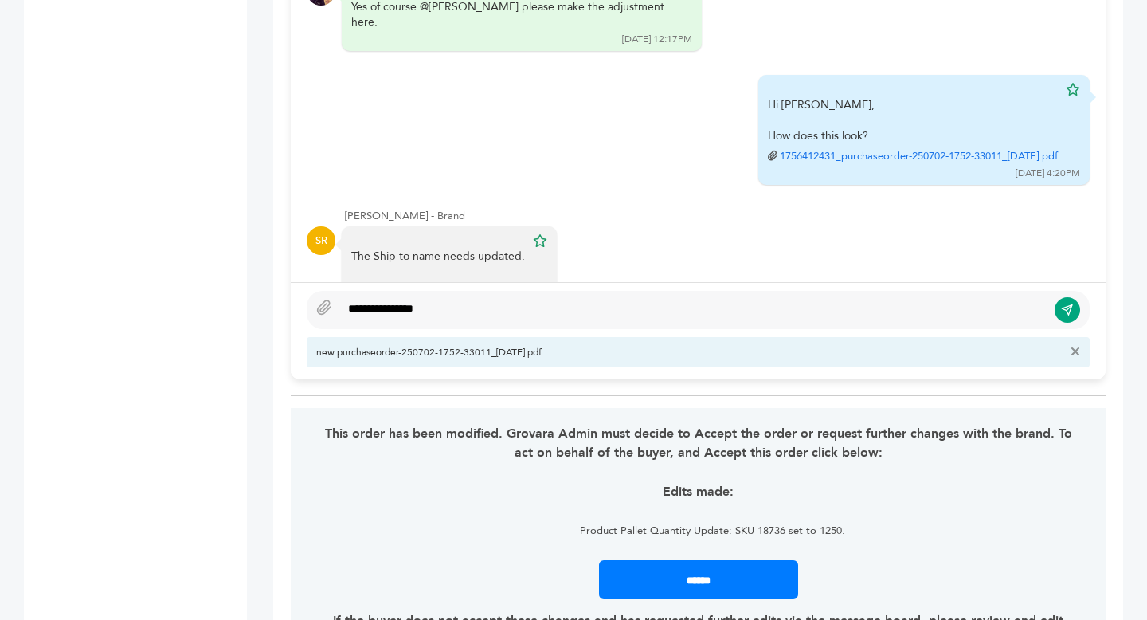
scroll to position [1411, 0]
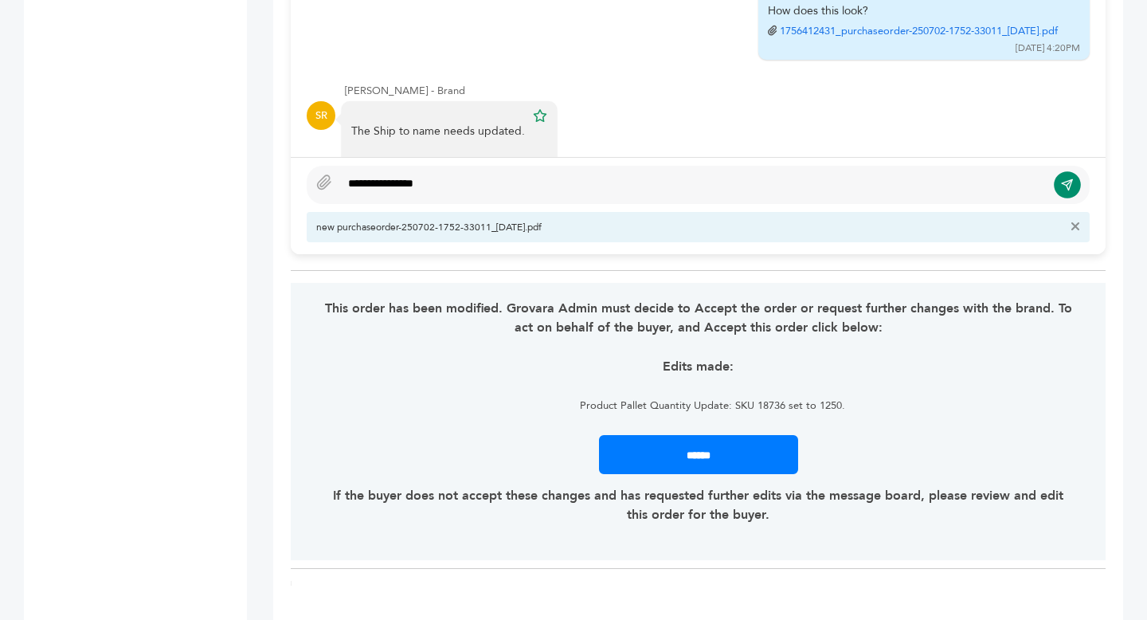
click at [1063, 185] on icon "submit" at bounding box center [1067, 185] width 13 height 14
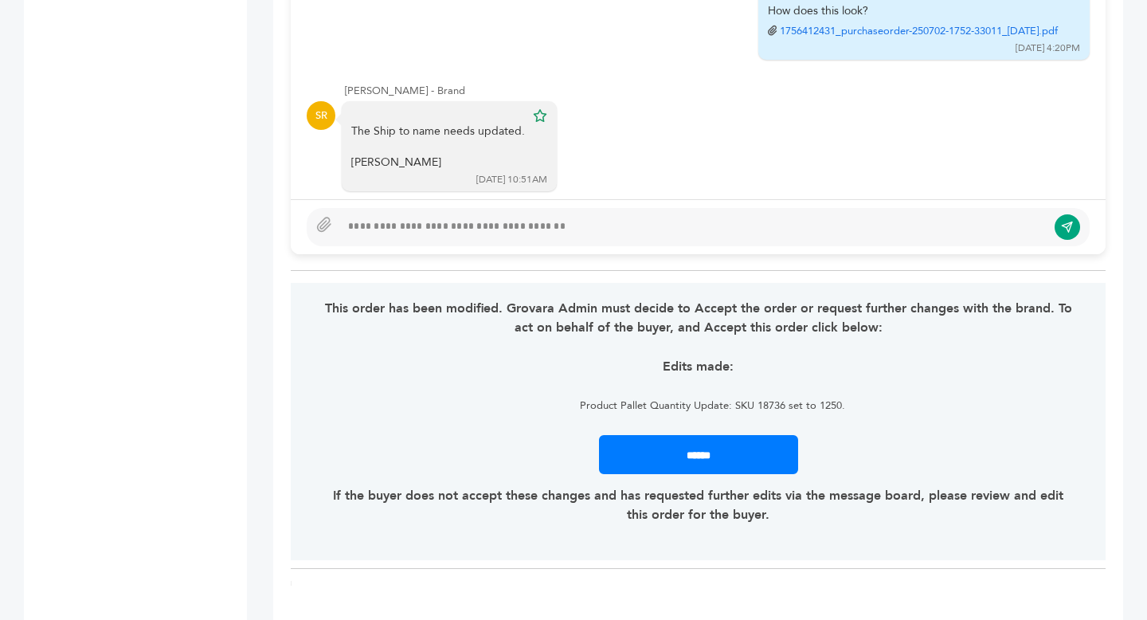
scroll to position [5985, 0]
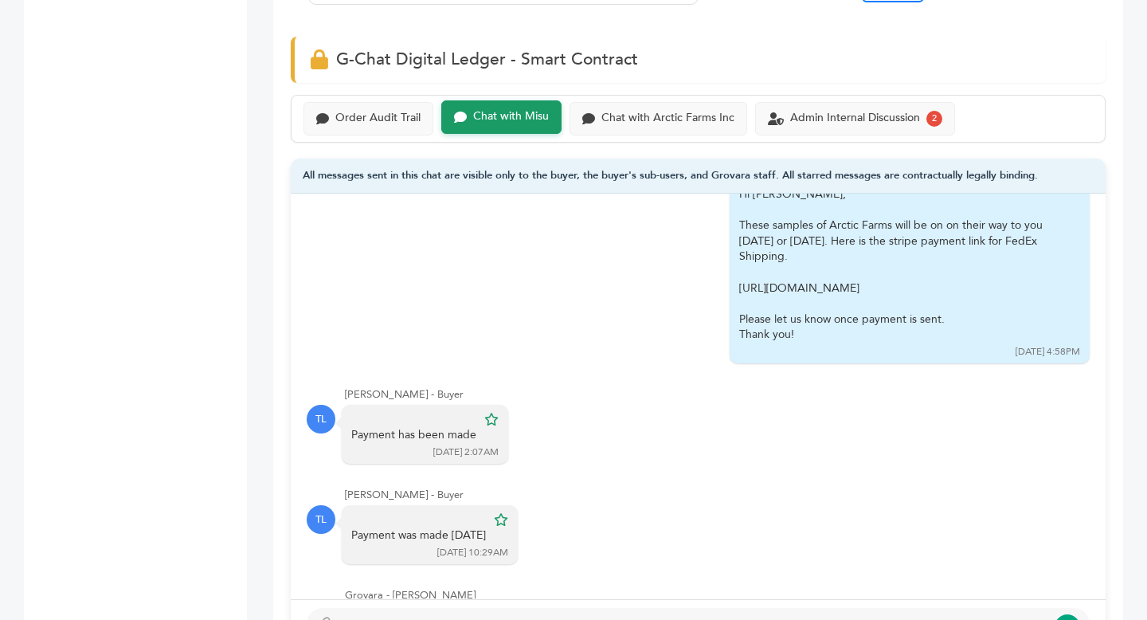
scroll to position [276, 0]
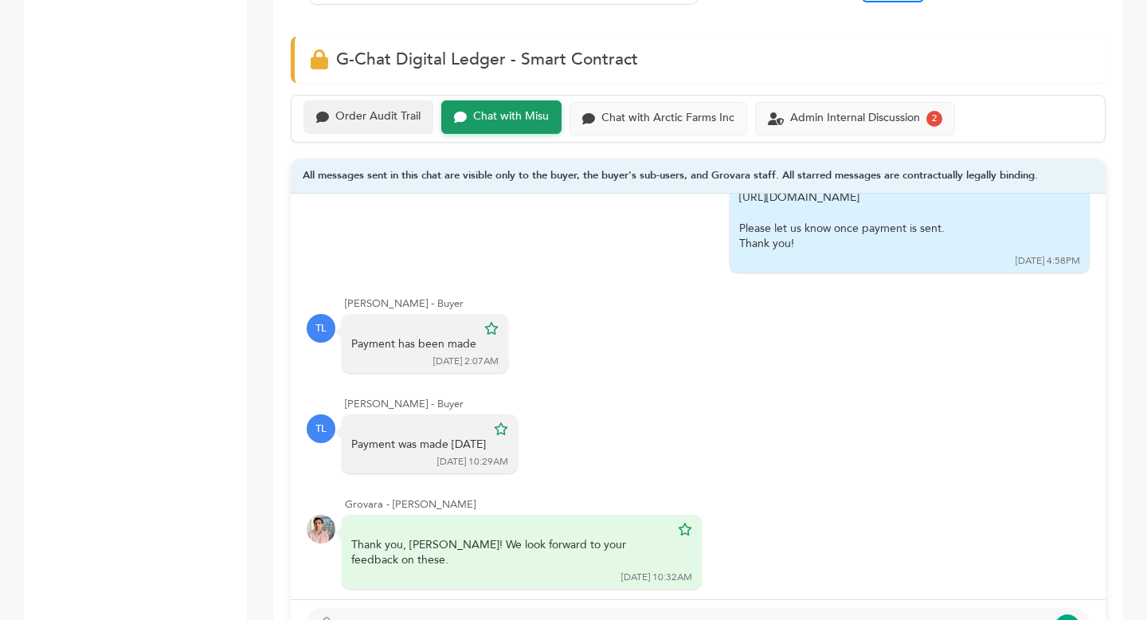
click at [376, 128] on div "Order Audit Trail" at bounding box center [368, 116] width 130 height 33
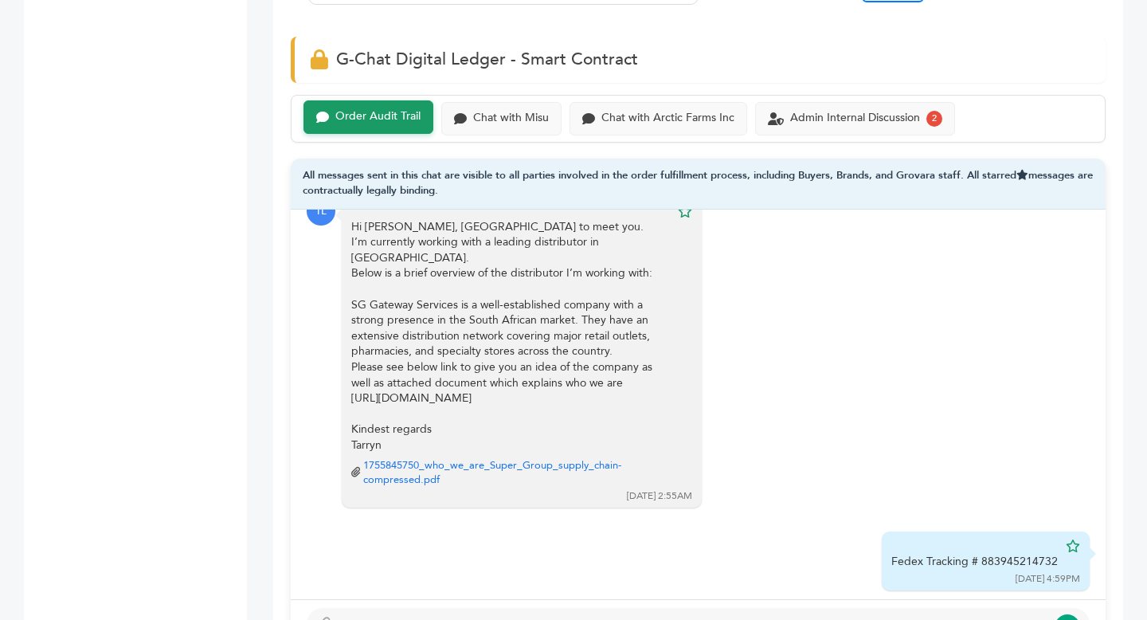
scroll to position [609, 0]
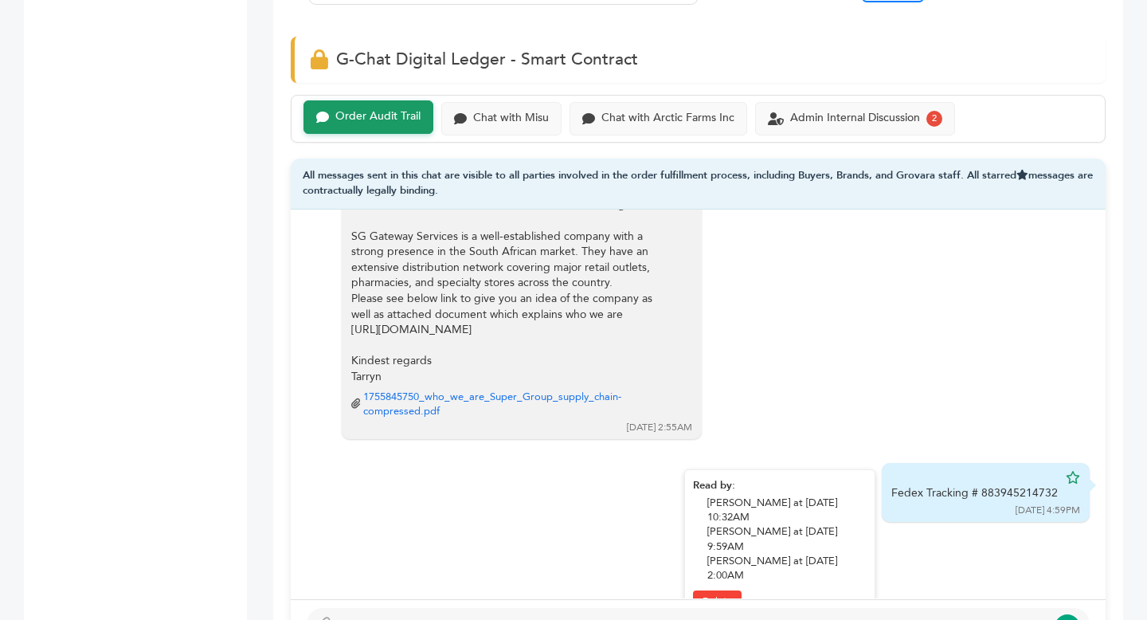
click at [1037, 485] on div "Fedex Tracking # 883945214732" at bounding box center [974, 493] width 166 height 16
copy div "883945214732"
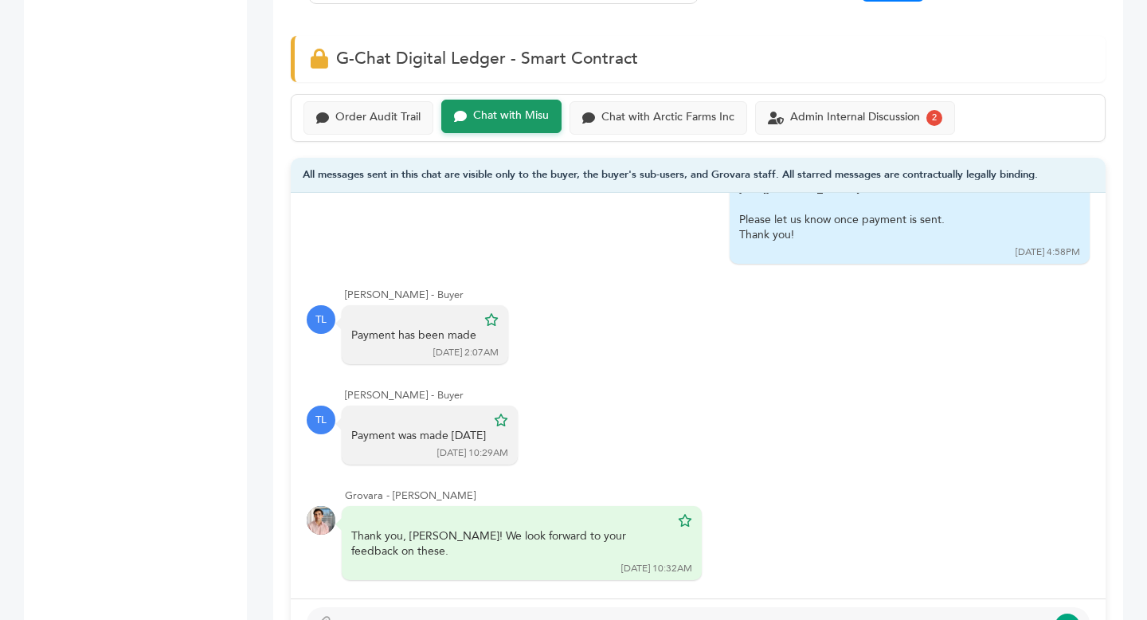
scroll to position [1155, 0]
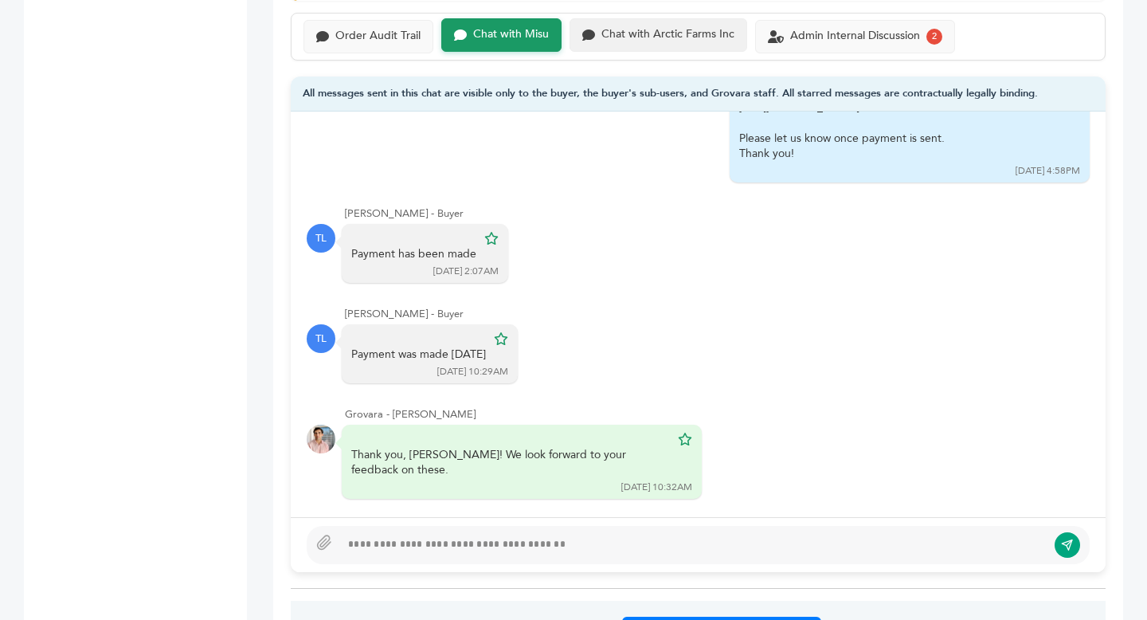
click at [690, 31] on div "Chat with Arctic Farms Inc" at bounding box center [667, 35] width 133 height 14
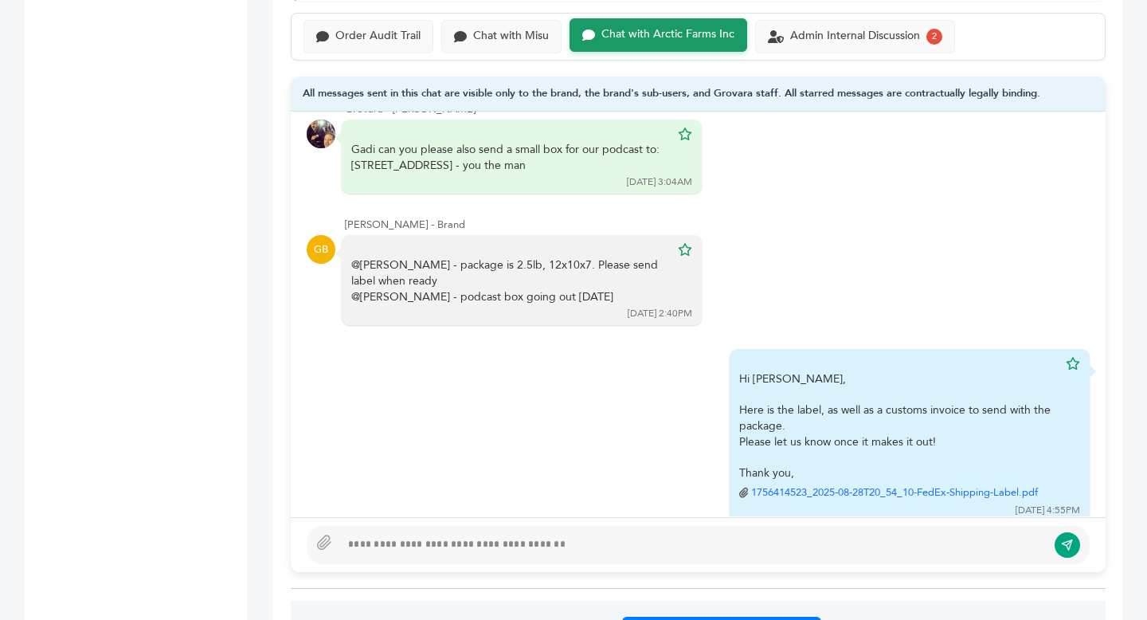
scroll to position [1907, 0]
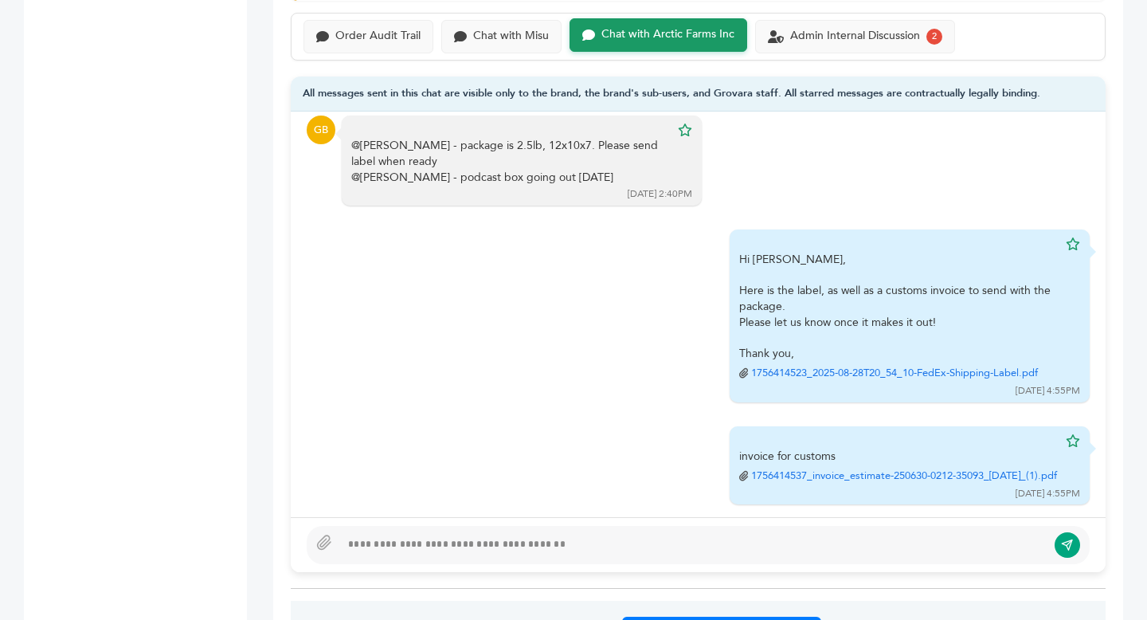
click at [503, 543] on div at bounding box center [693, 544] width 707 height 19
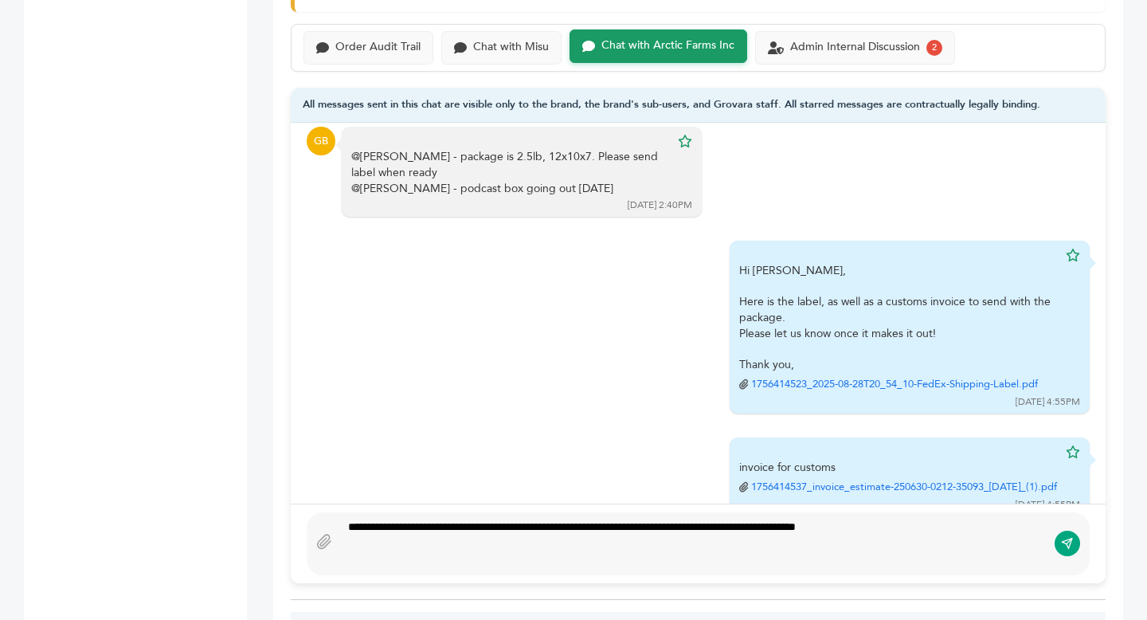
scroll to position [1127, 0]
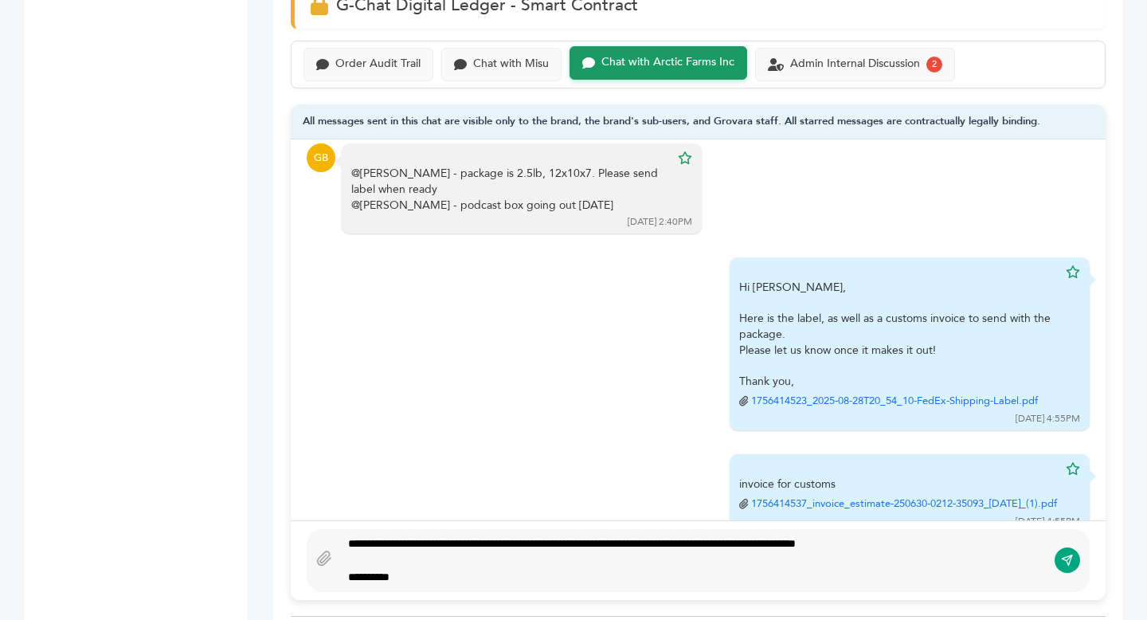
drag, startPoint x: 393, startPoint y: 547, endPoint x: 405, endPoint y: 549, distance: 12.8
click at [395, 547] on div "**********" at bounding box center [693, 560] width 707 height 50
click at [395, 544] on div "**********" at bounding box center [693, 560] width 707 height 50
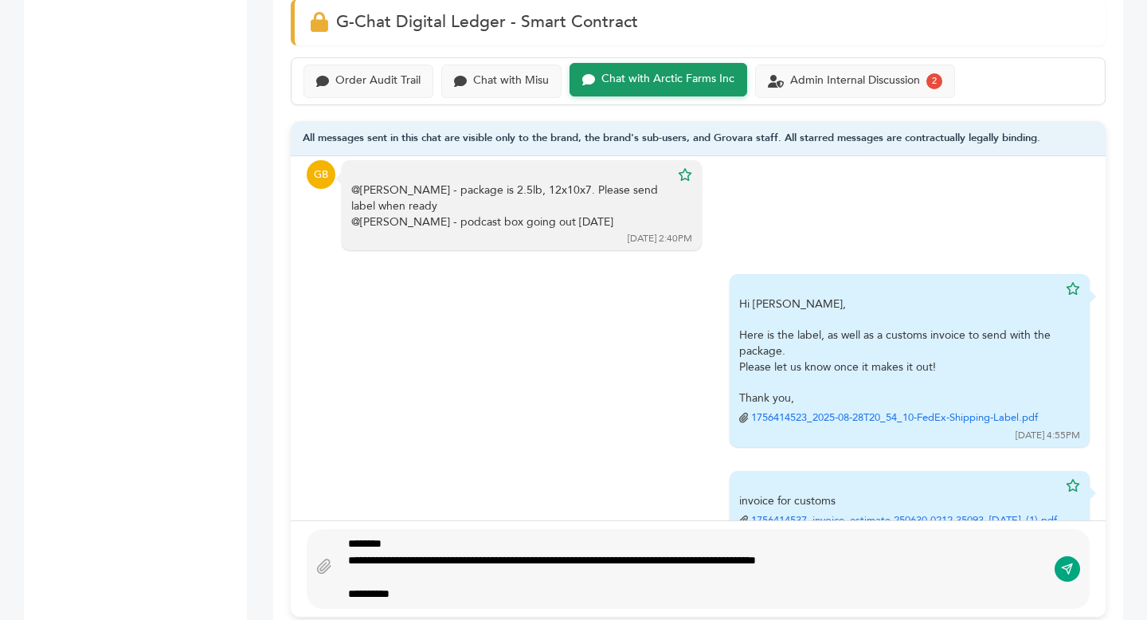
type textarea "**********"
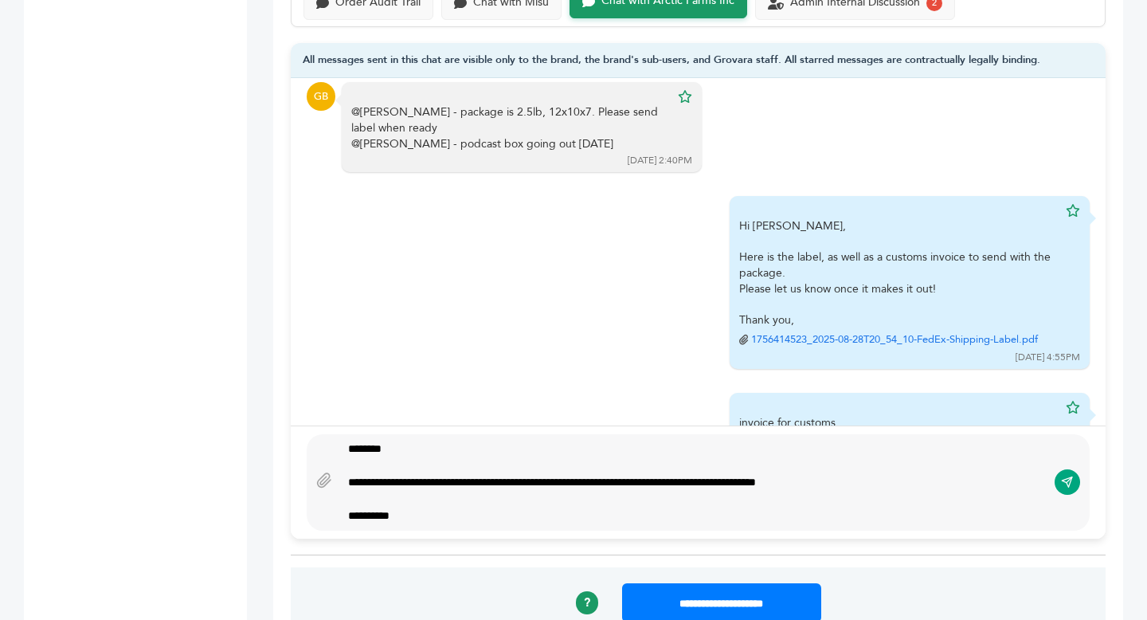
scroll to position [1413, 0]
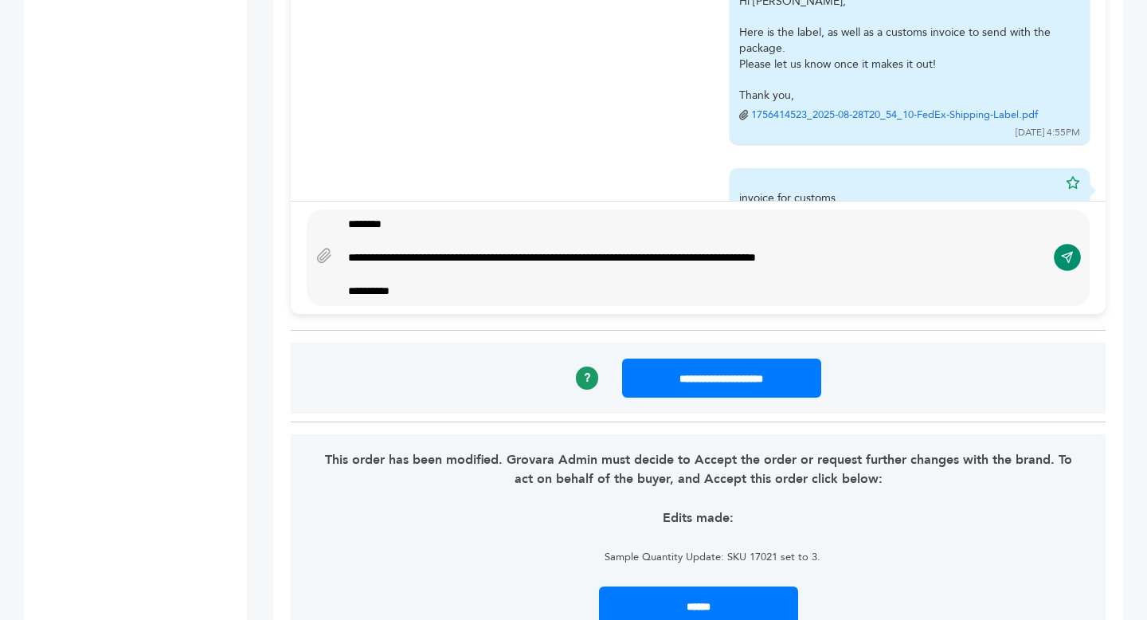
click at [1066, 261] on icon "submit" at bounding box center [1067, 258] width 13 height 14
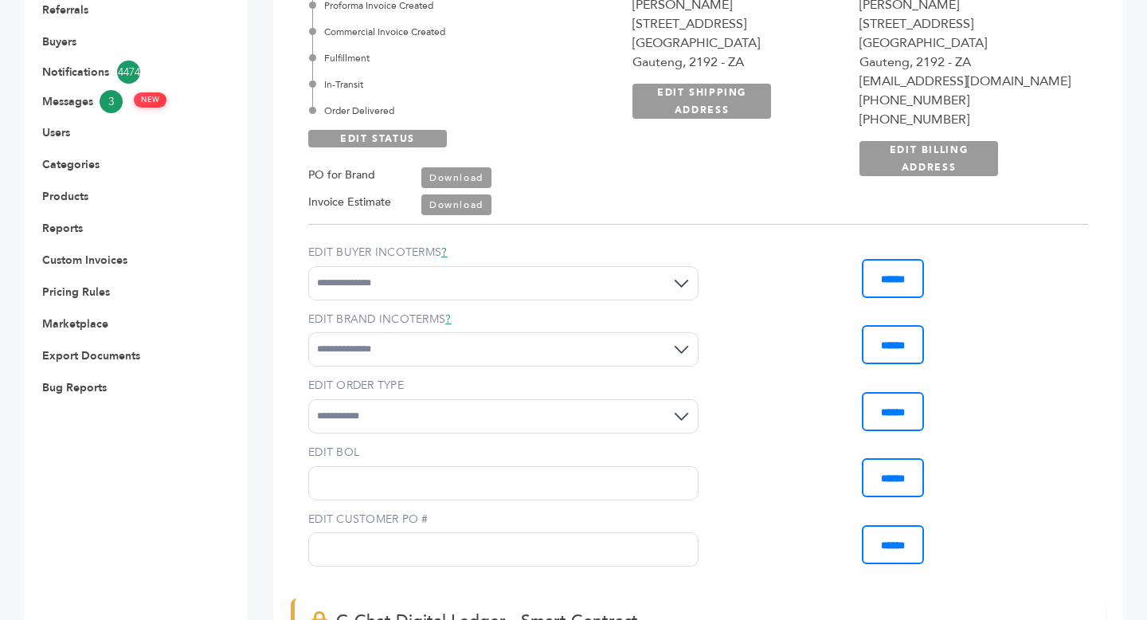
scroll to position [447, 0]
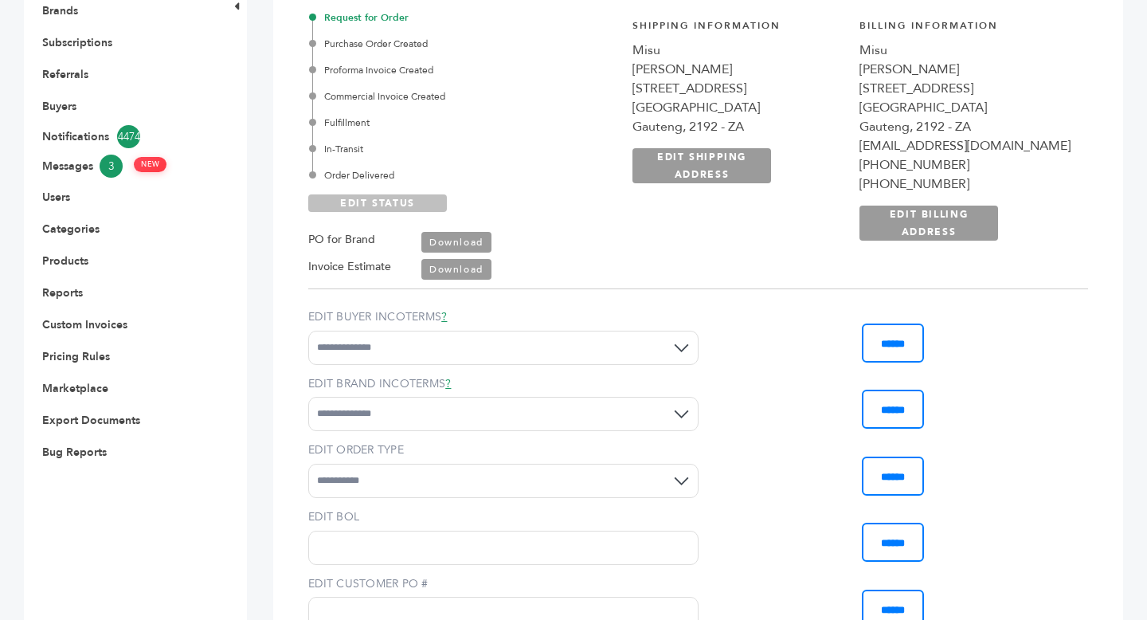
click at [366, 203] on link "EDIT STATUS" at bounding box center [377, 203] width 139 height 18
click at [347, 120] on div "Fulfillment" at bounding box center [446, 122] width 269 height 14
click at [370, 205] on link "SAVE STATUS" at bounding box center [377, 203] width 139 height 18
